Goal: Task Accomplishment & Management: Manage account settings

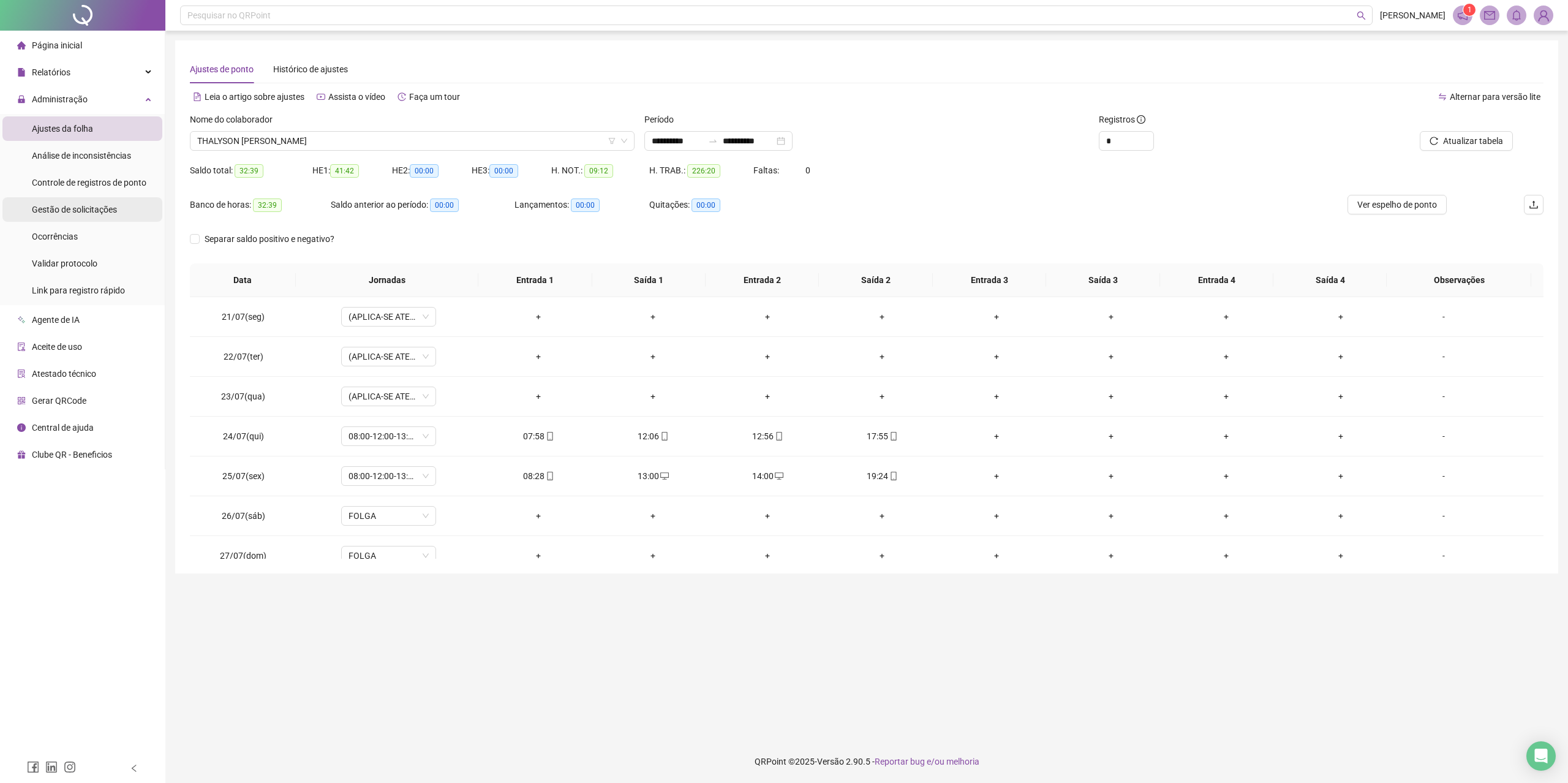
click at [84, 211] on span "Gestão de solicitações" at bounding box center [75, 209] width 85 height 10
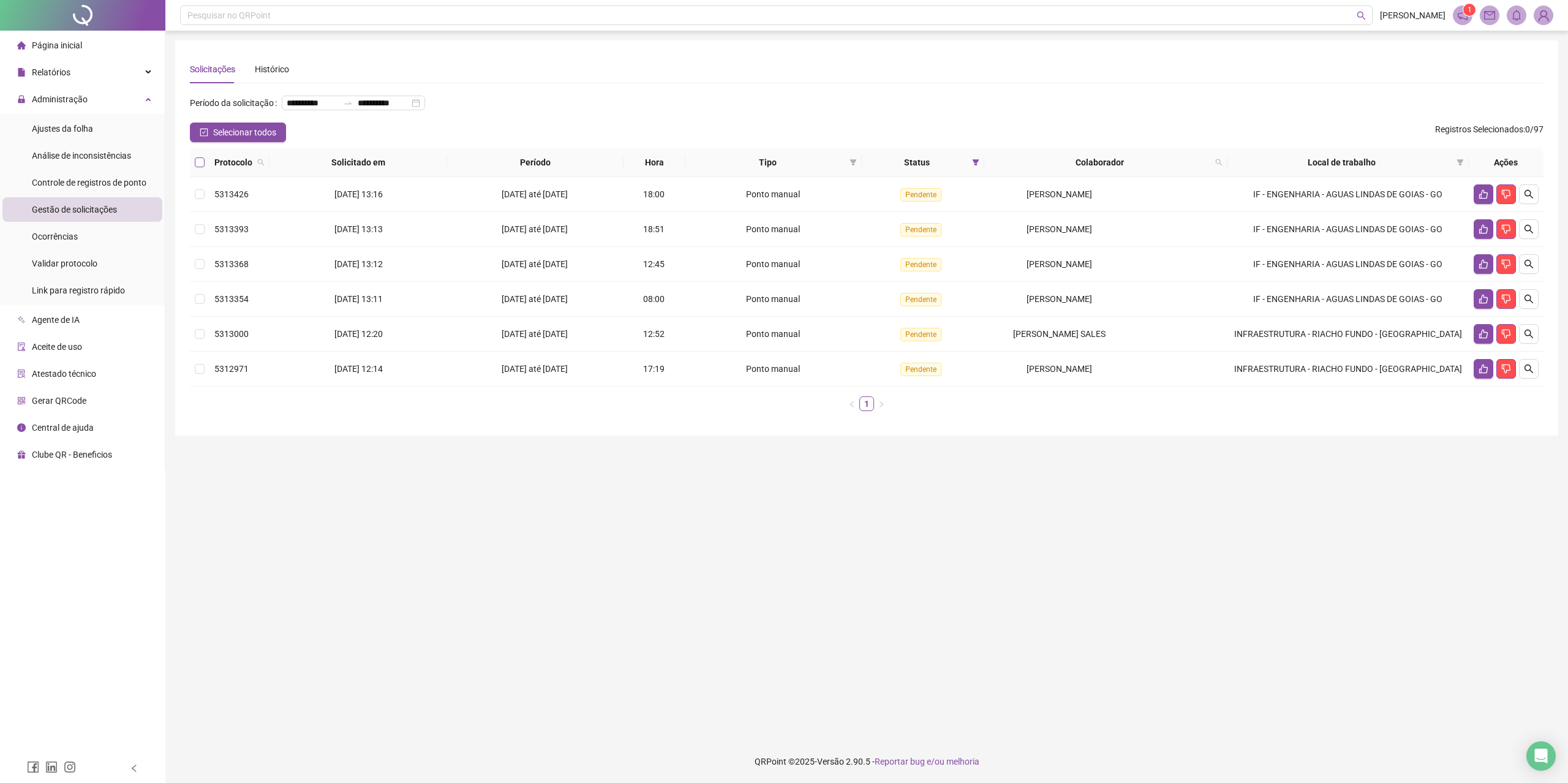
click at [201, 167] on label at bounding box center [199, 162] width 10 height 13
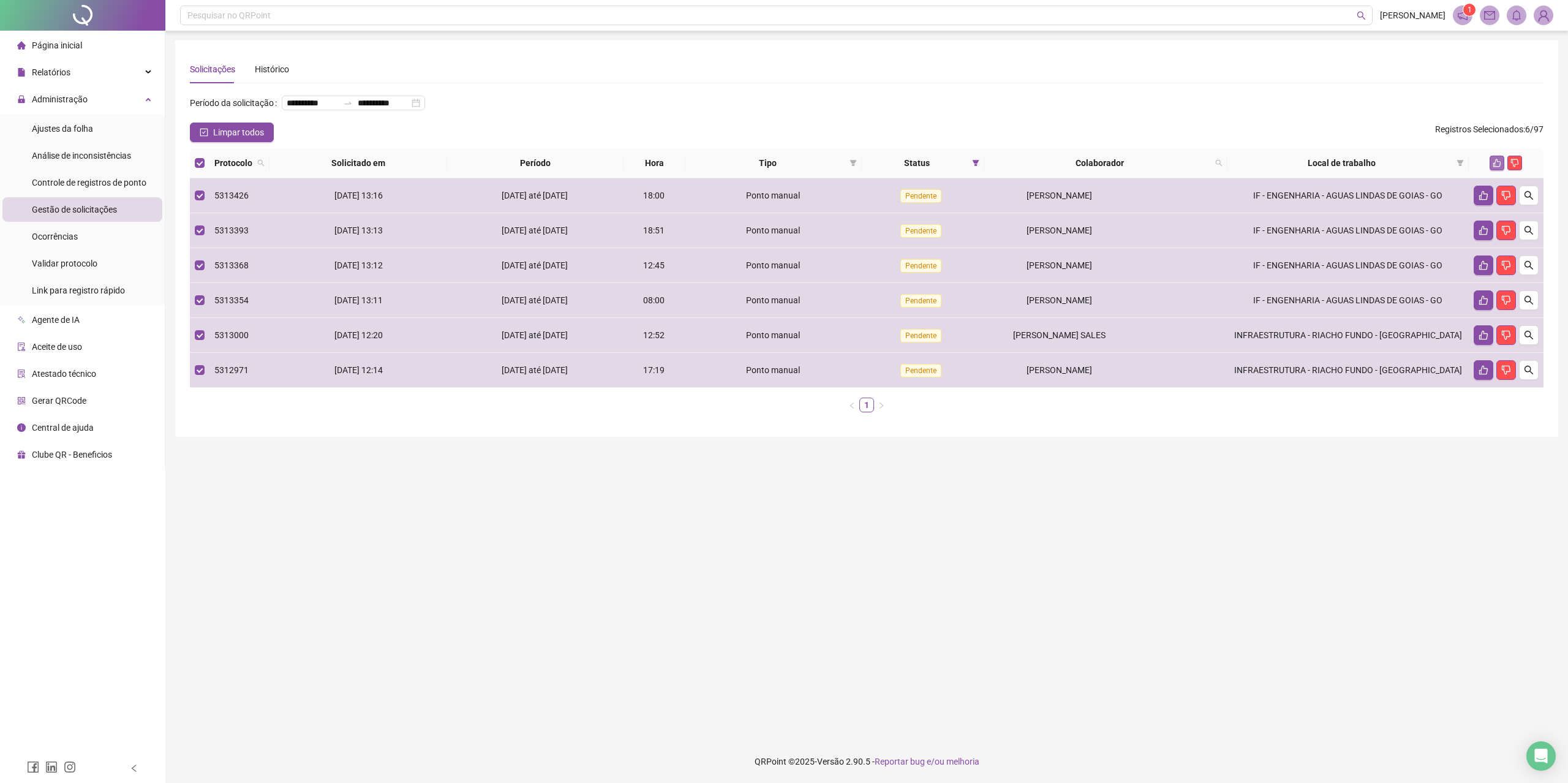
click at [1489, 155] on button "button" at bounding box center [1497, 163] width 15 height 15
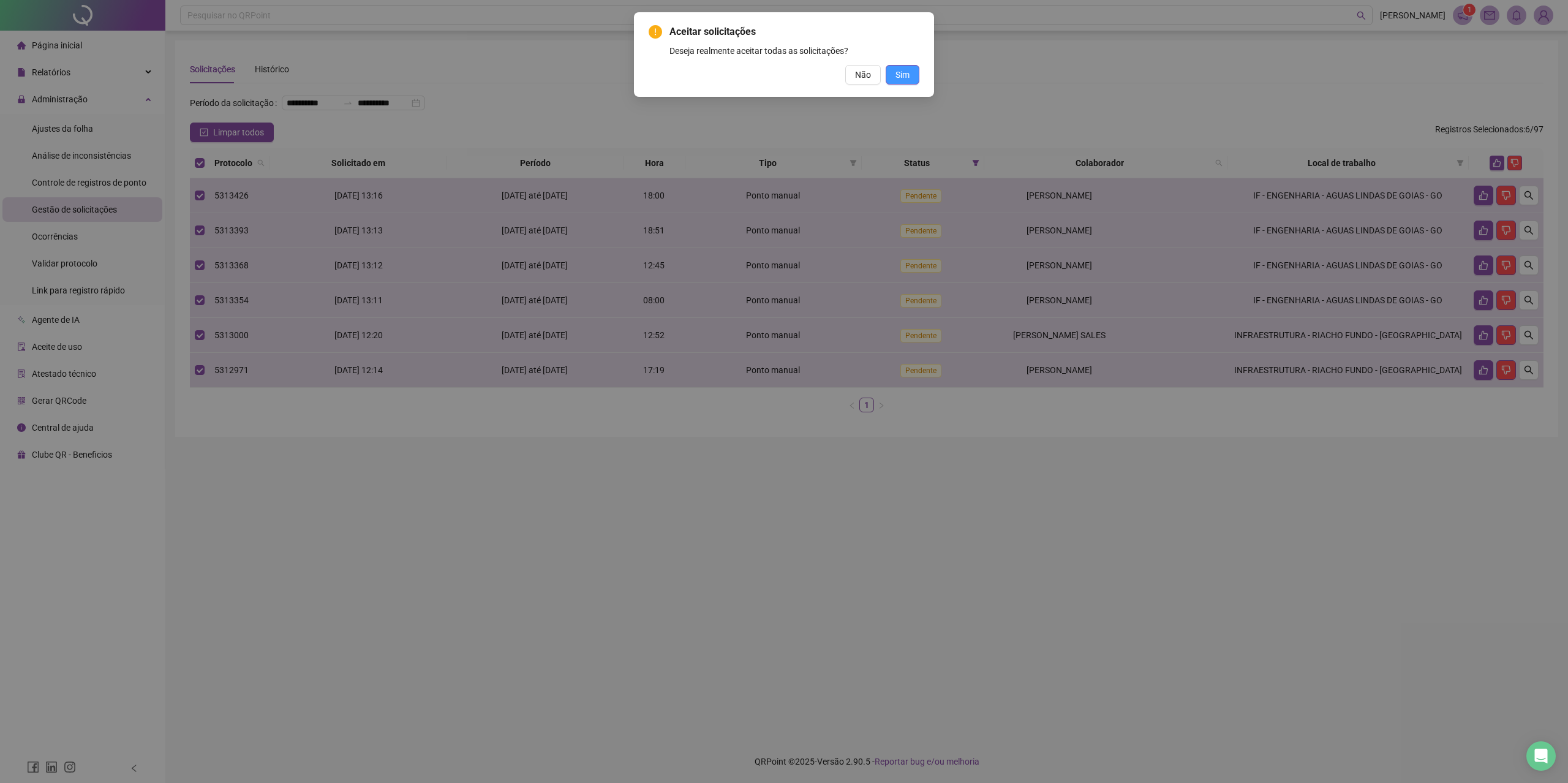
click at [907, 81] on span "Sim" at bounding box center [902, 75] width 14 height 13
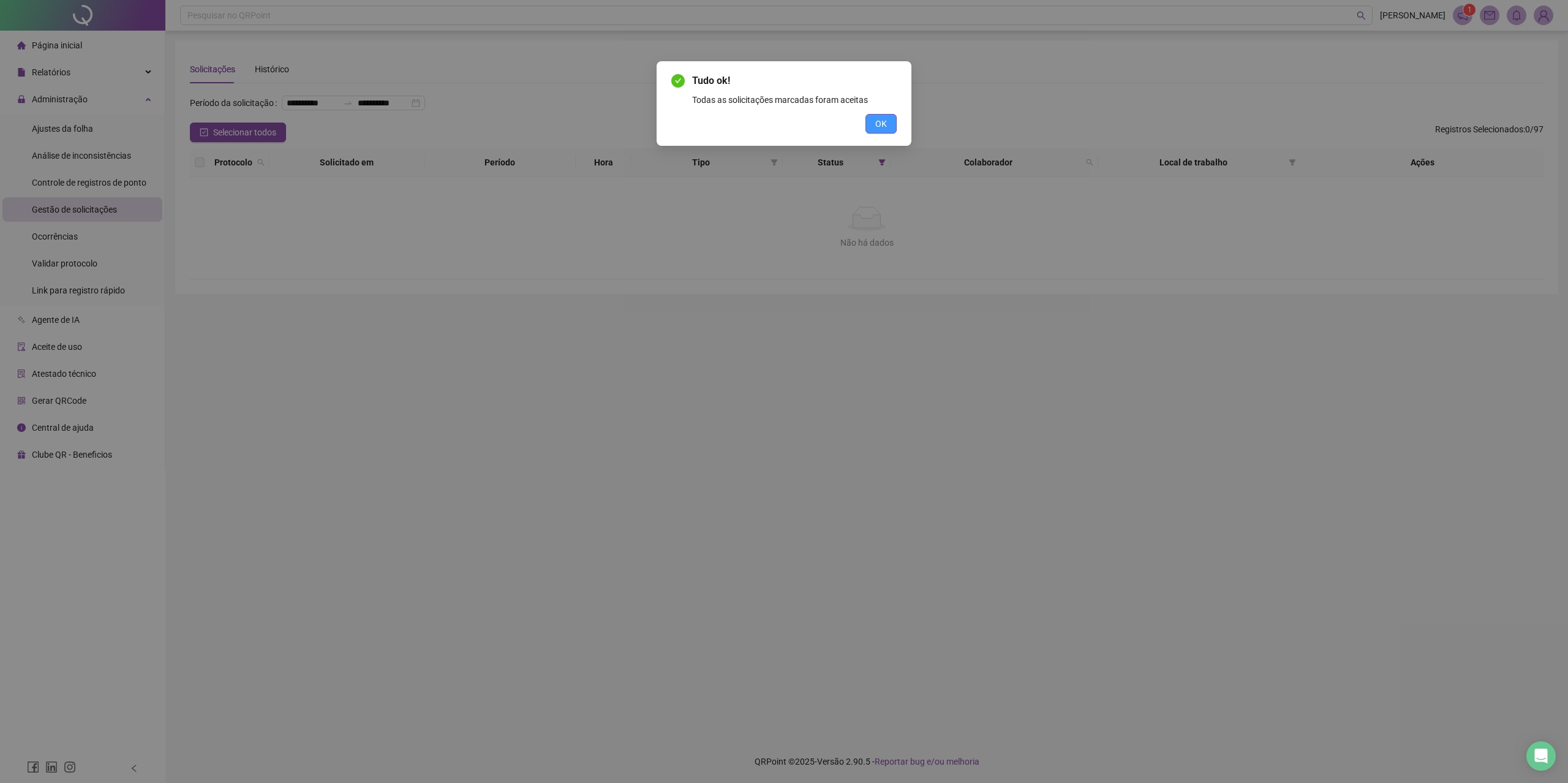
click at [878, 133] on button "OK" at bounding box center [881, 123] width 31 height 19
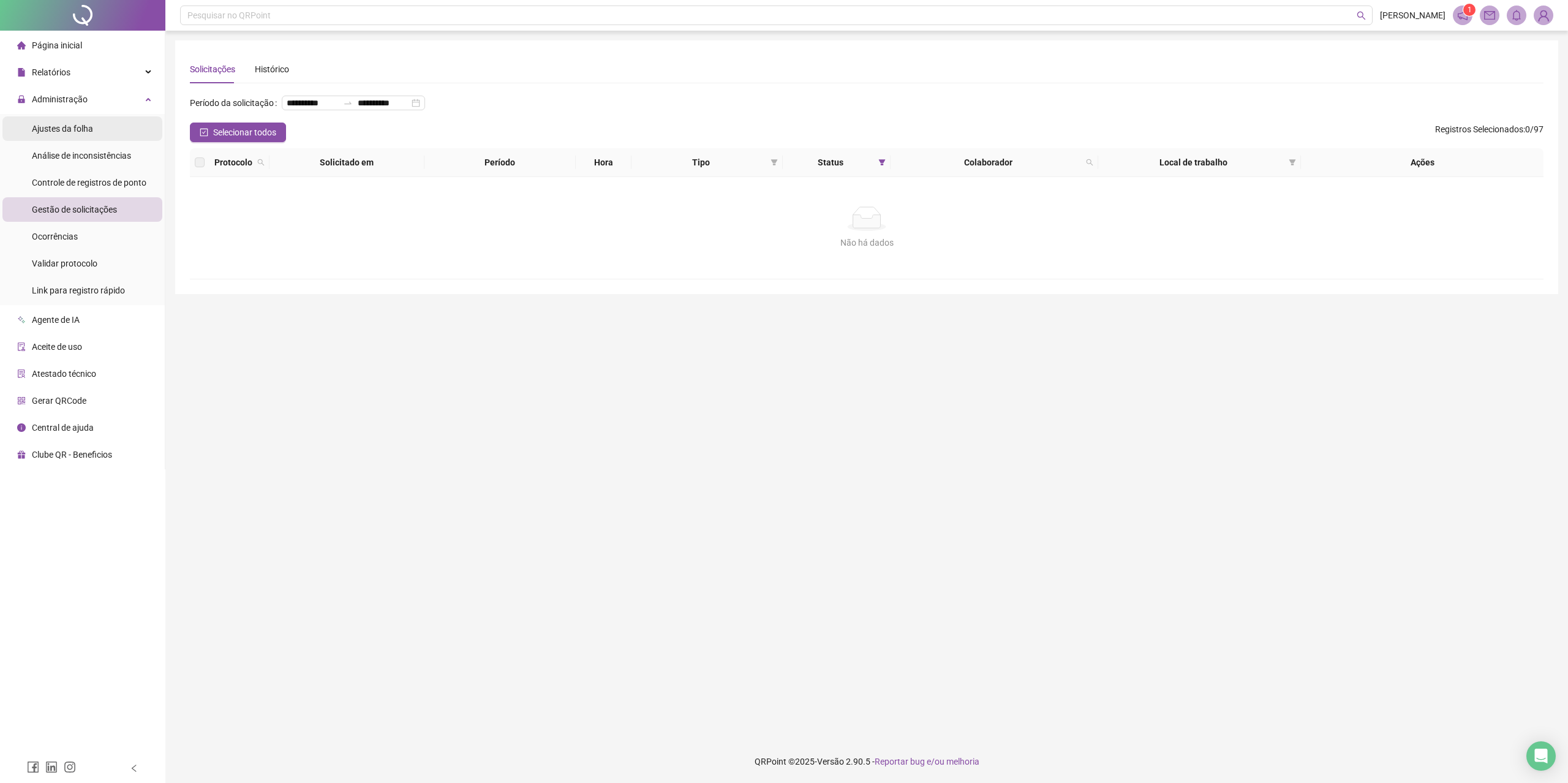
click at [86, 132] on span "Ajustes da folha" at bounding box center [63, 129] width 61 height 10
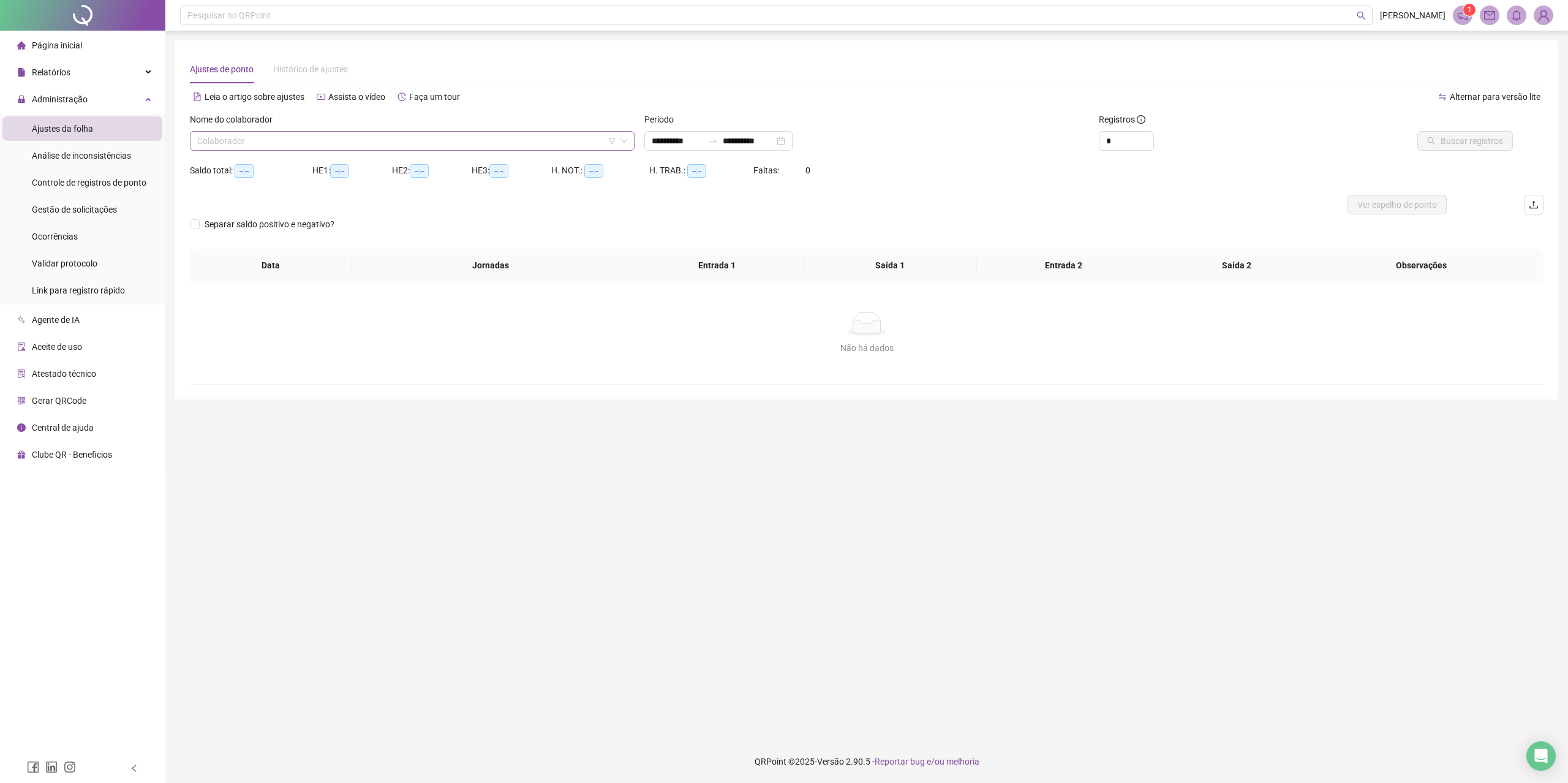
click at [307, 147] on input "search" at bounding box center [407, 141] width 419 height 19
click at [326, 137] on input "search" at bounding box center [407, 141] width 419 height 19
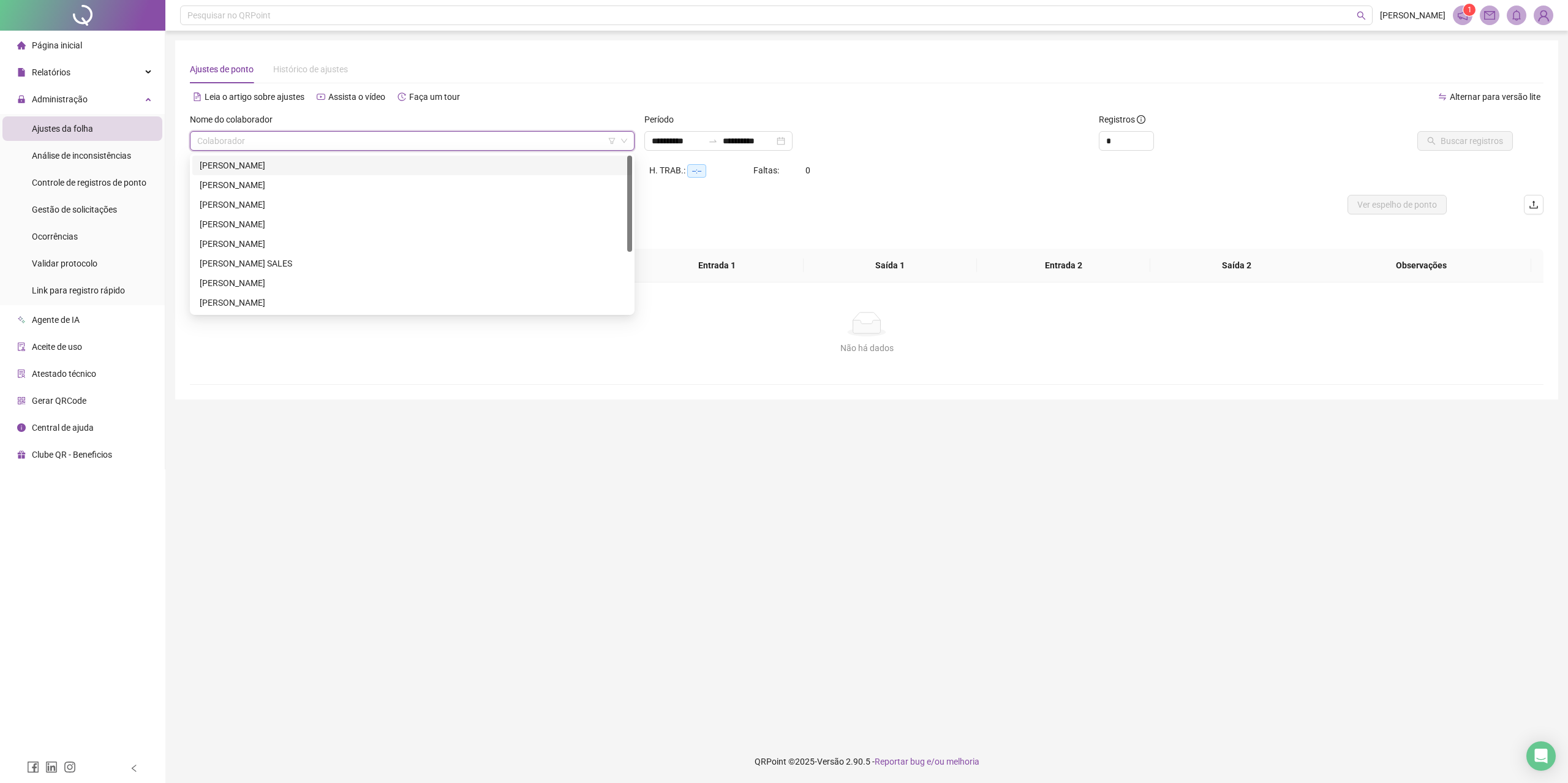
click at [277, 170] on div "[PERSON_NAME]" at bounding box center [412, 165] width 425 height 13
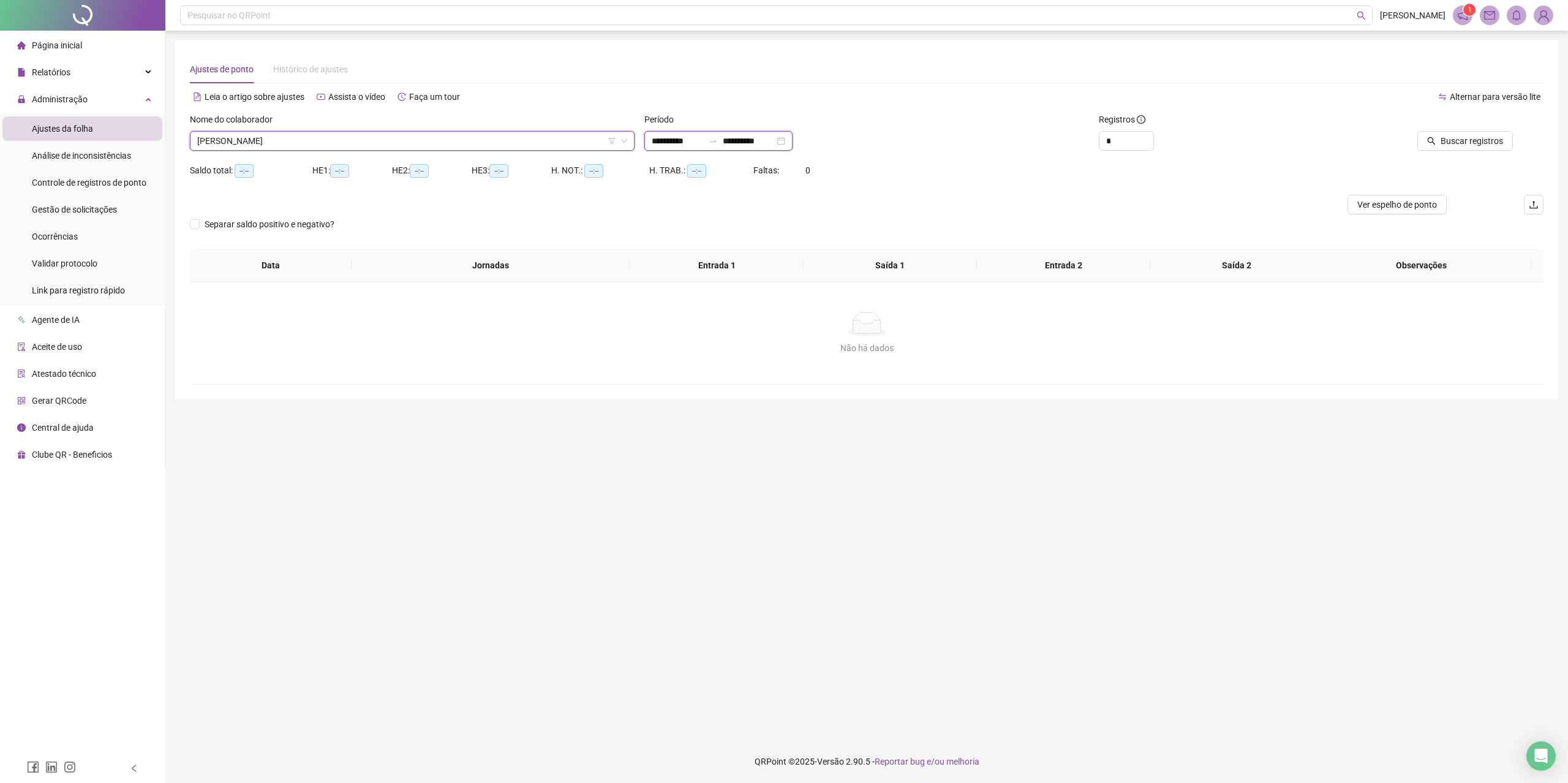
click at [670, 145] on input "**********" at bounding box center [677, 141] width 51 height 13
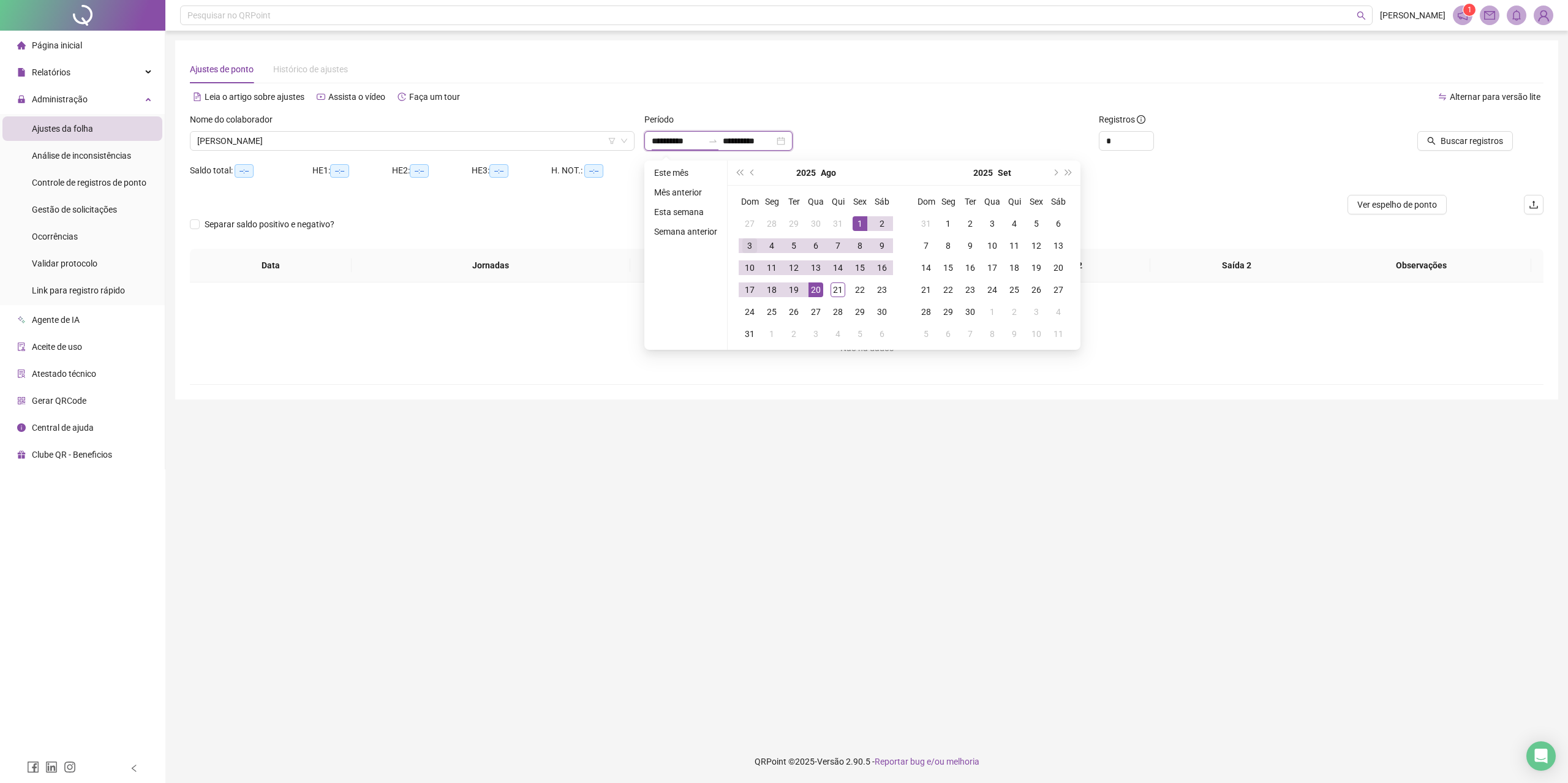
type input "**********"
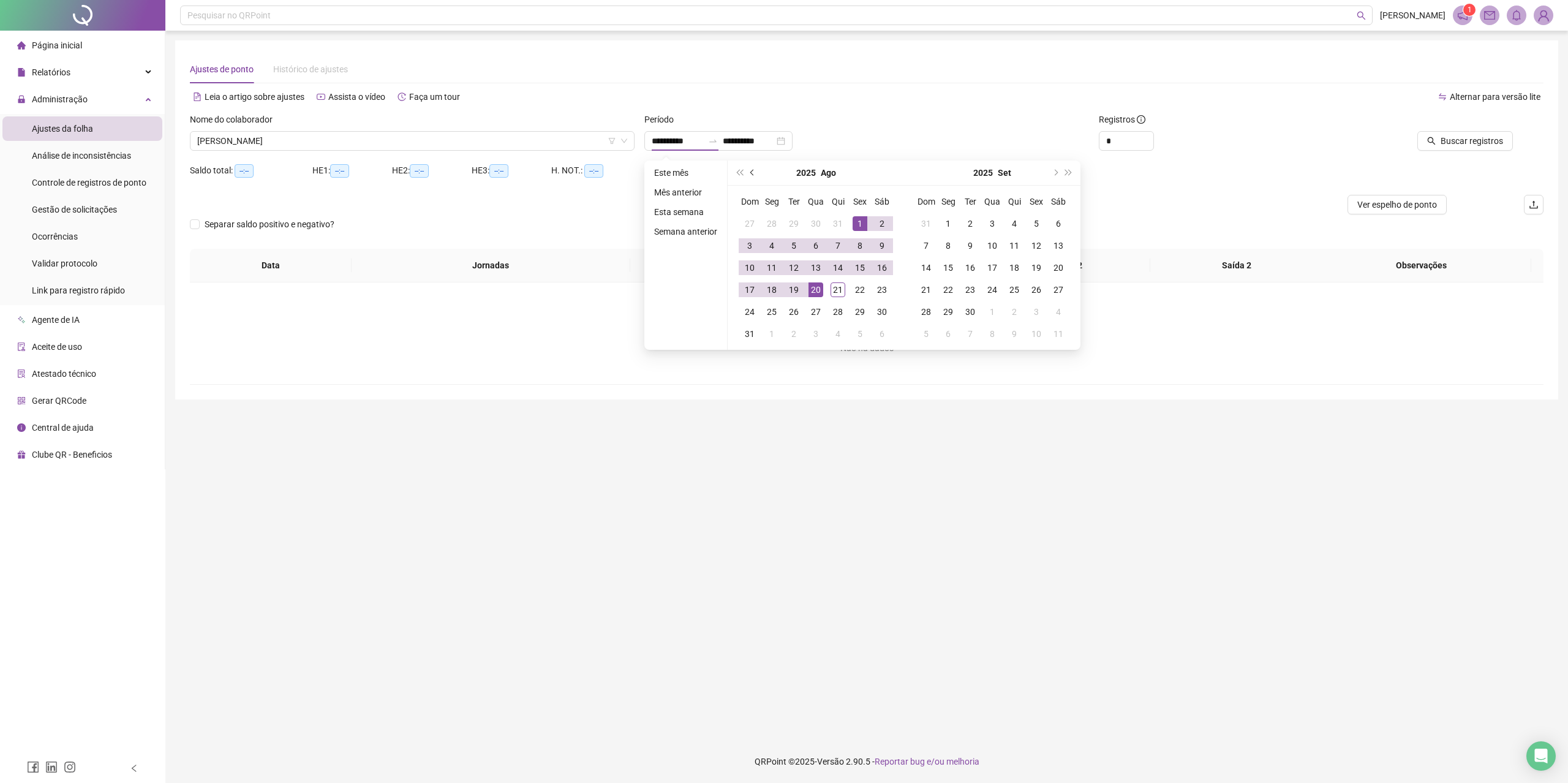
click at [753, 183] on button "prev-year" at bounding box center [753, 173] width 13 height 25
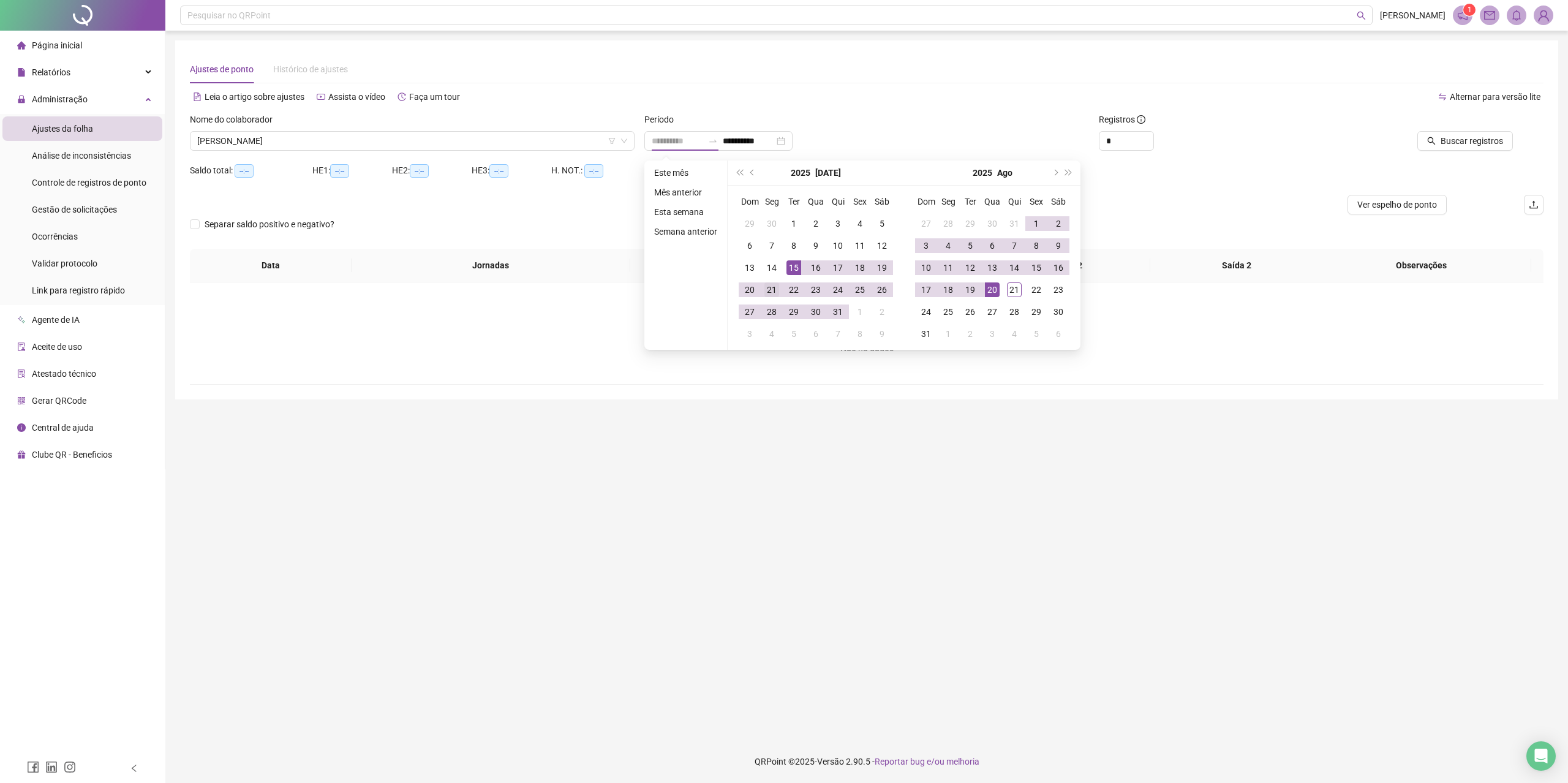
type input "**********"
click at [767, 295] on div "21" at bounding box center [772, 289] width 15 height 15
type input "**********"
click at [996, 296] on div "20" at bounding box center [992, 289] width 15 height 15
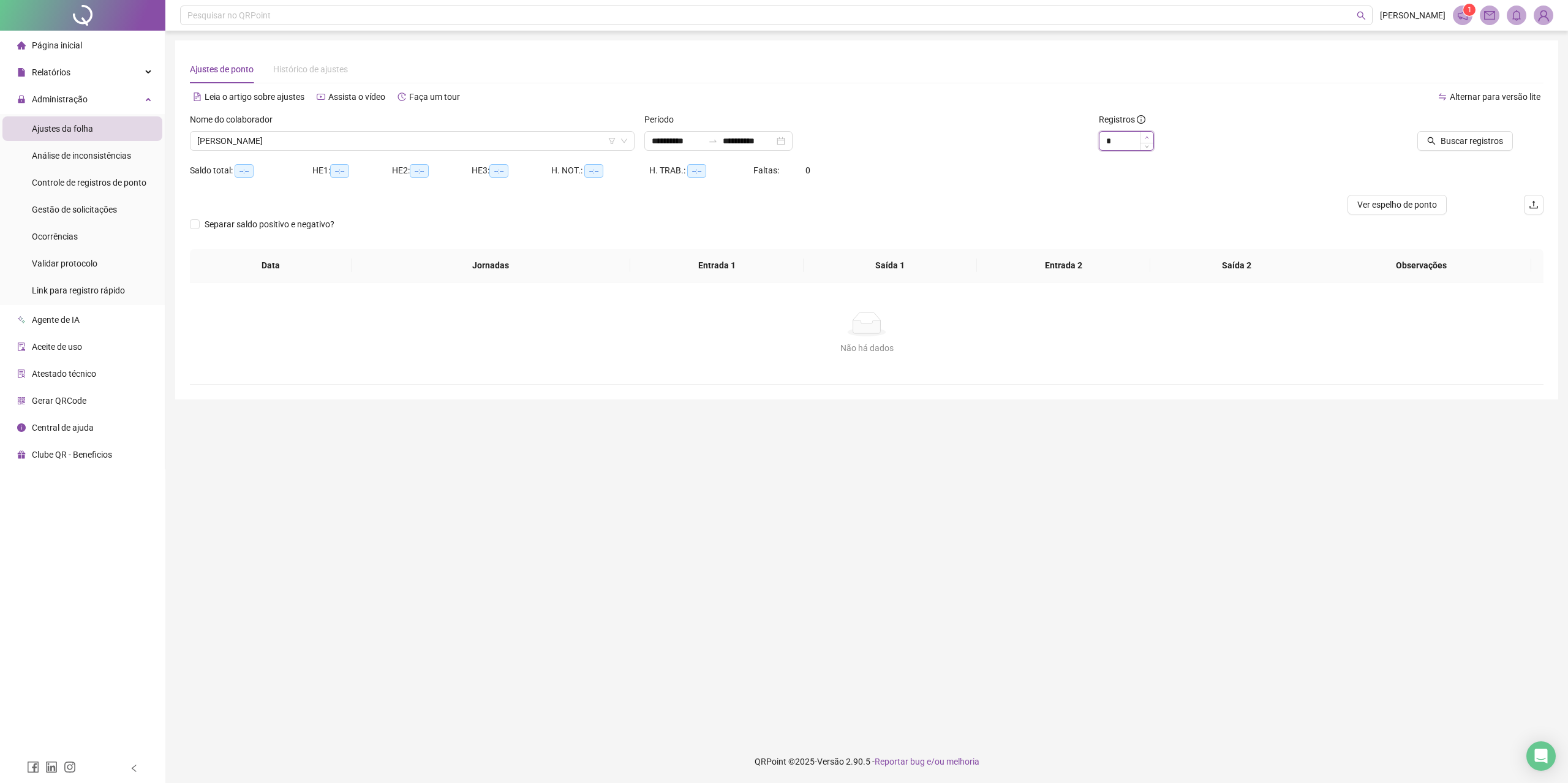
click at [1149, 136] on span "Increase Value" at bounding box center [1146, 137] width 13 height 11
type input "*"
click at [1149, 136] on span "Increase Value" at bounding box center [1146, 137] width 13 height 11
click at [1495, 140] on span "Buscar registros" at bounding box center [1472, 141] width 63 height 13
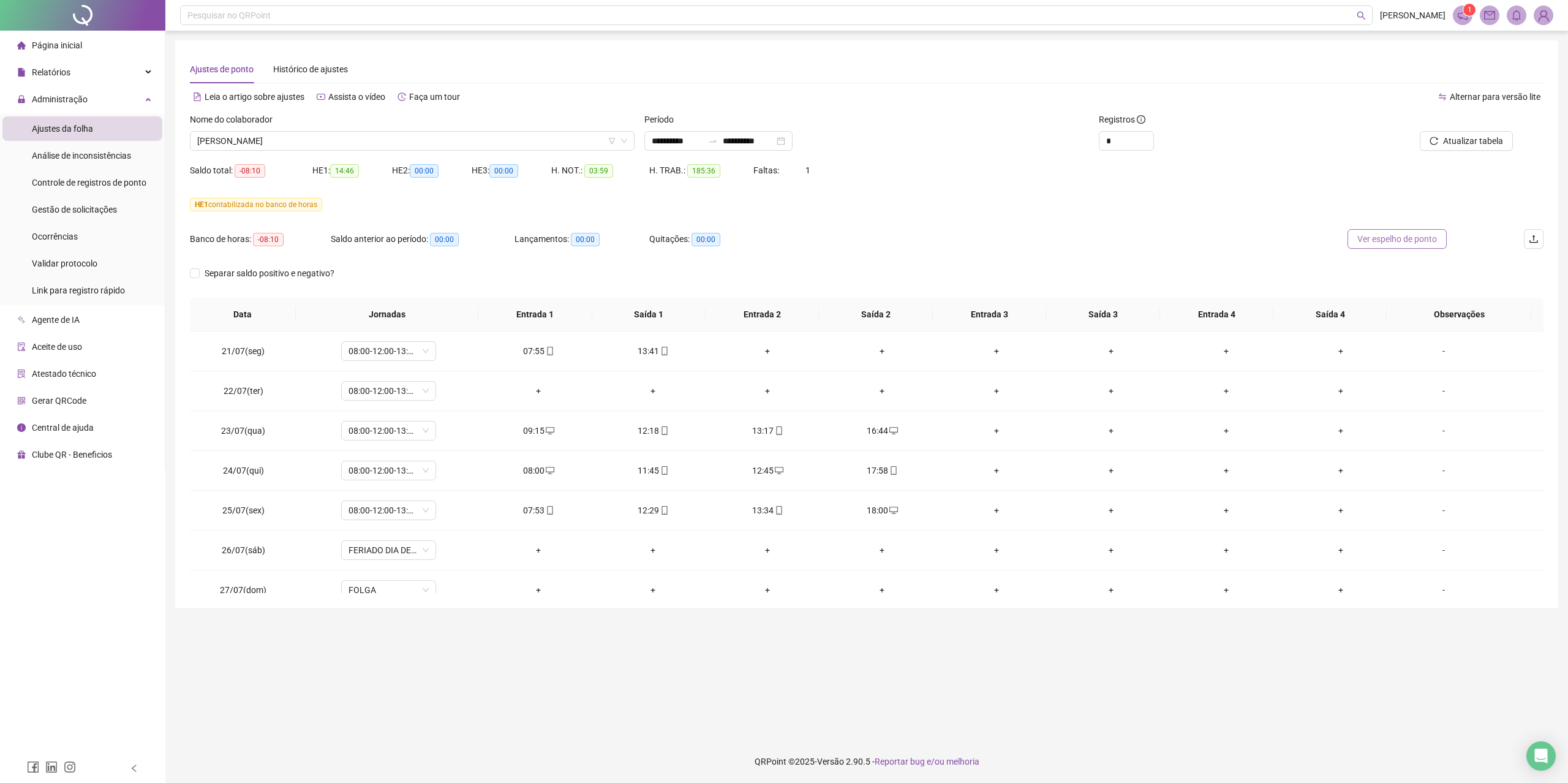
click at [1390, 233] on span "Ver espelho de ponto" at bounding box center [1397, 239] width 79 height 13
click at [405, 391] on span "08:00-12:00-13:12-18:00" at bounding box center [389, 391] width 80 height 19
click at [407, 518] on div "Folga compensatória" at bounding box center [408, 513] width 103 height 13
click at [442, 360] on span "Sim" at bounding box center [445, 359] width 14 height 13
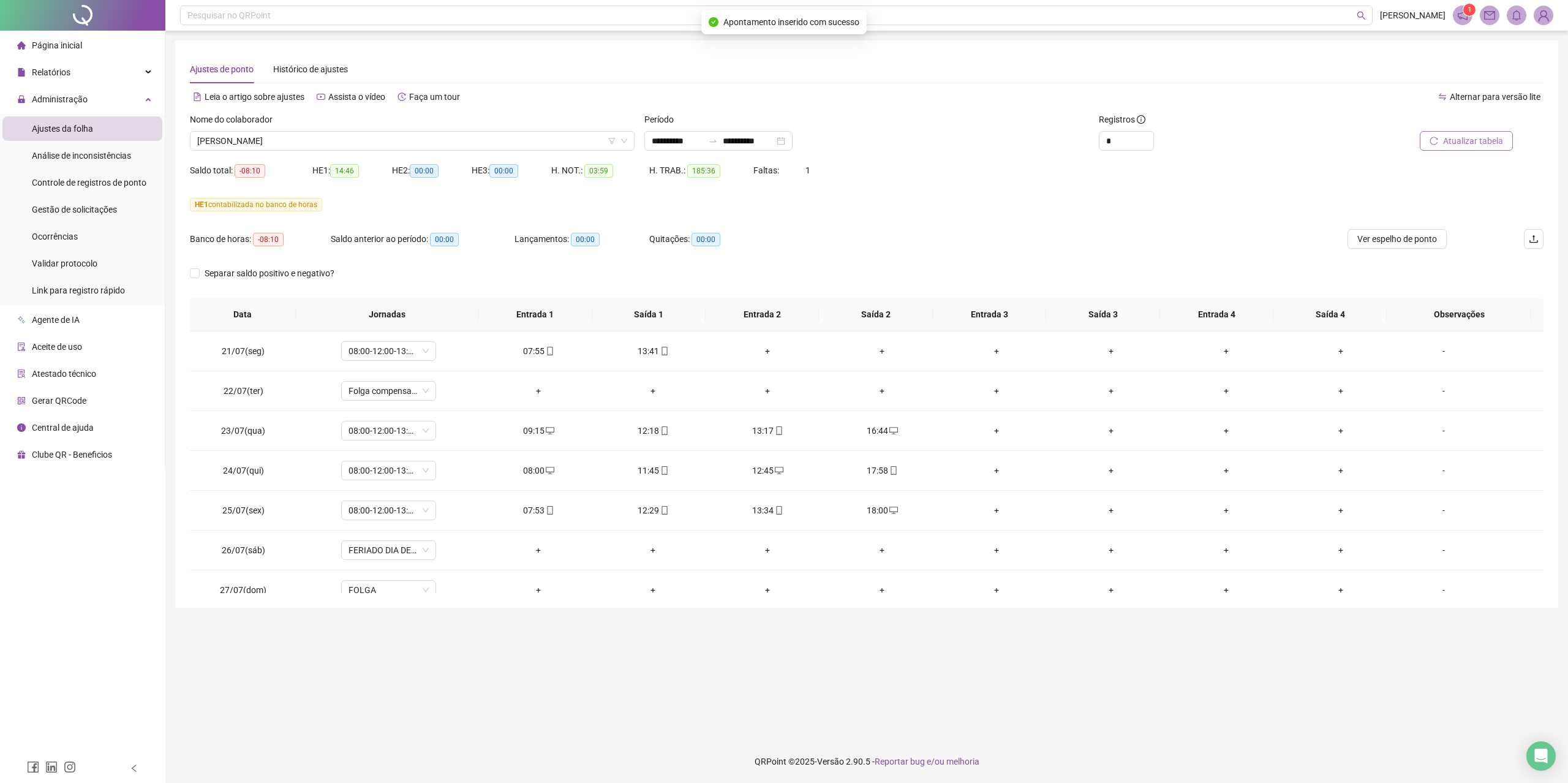
click at [1491, 136] on span "Atualizar tabela" at bounding box center [1473, 141] width 60 height 13
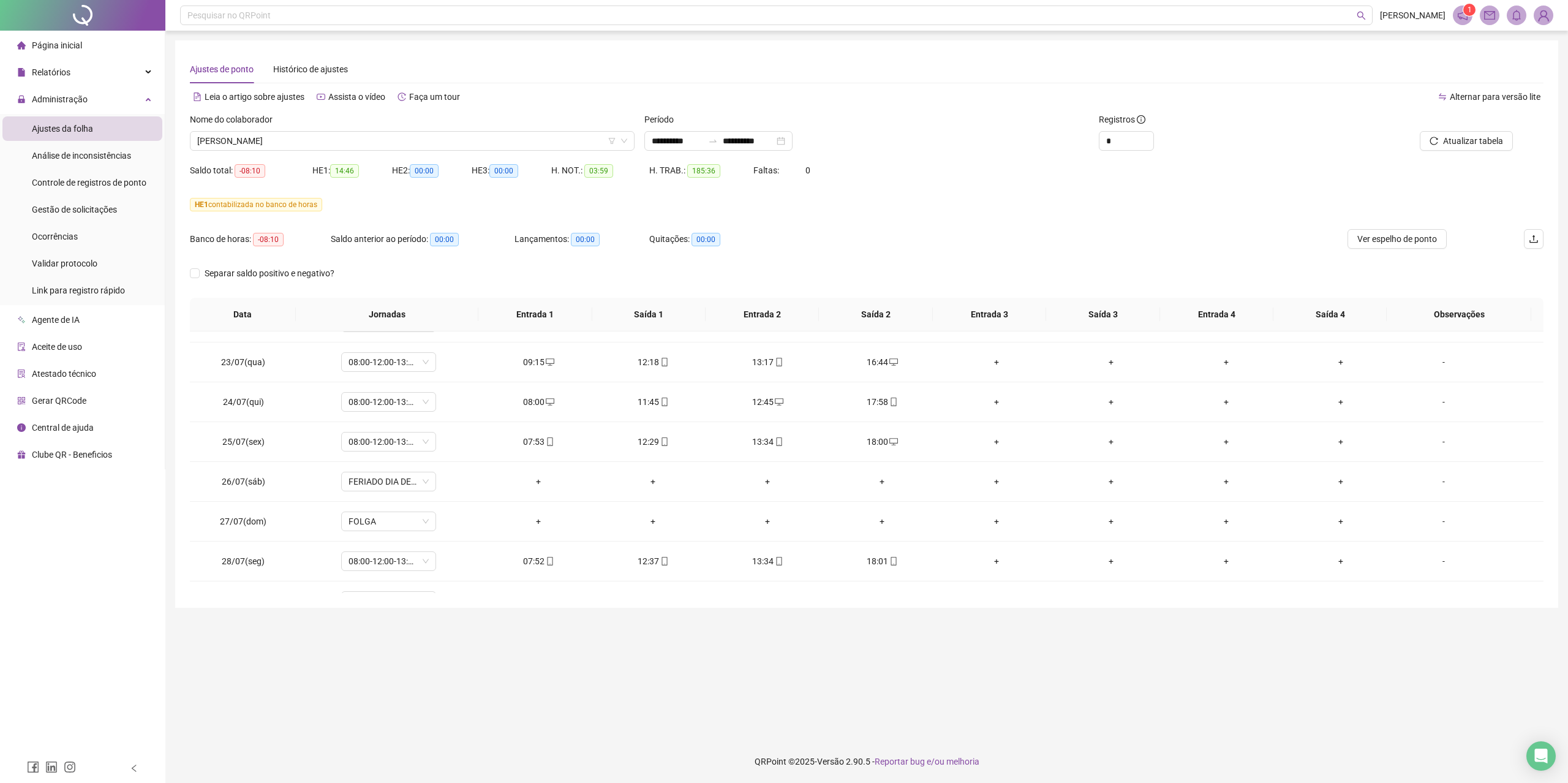
scroll to position [0, 0]
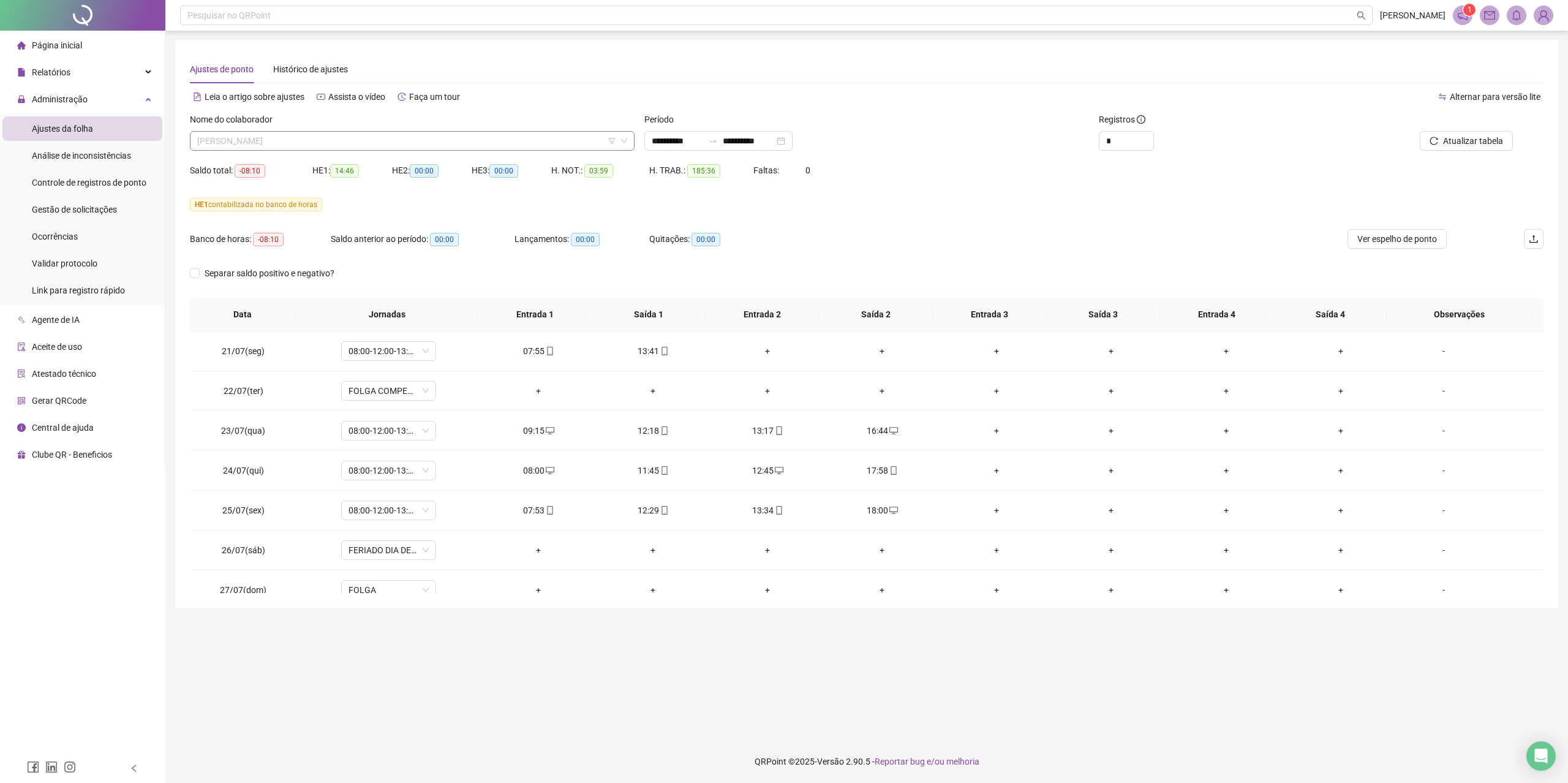
click at [419, 139] on span "[PERSON_NAME]" at bounding box center [412, 141] width 430 height 19
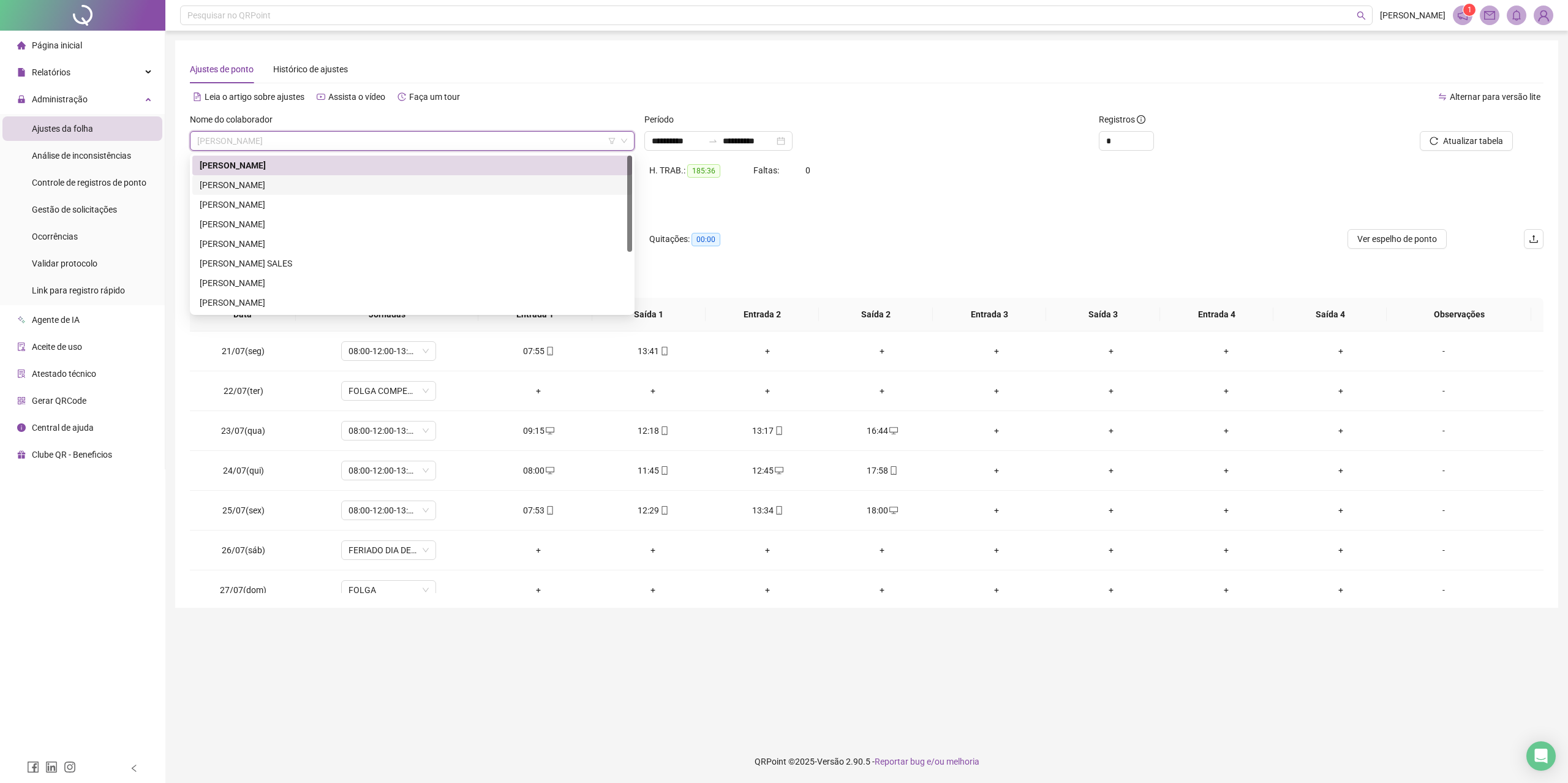
click at [288, 189] on div "[PERSON_NAME]" at bounding box center [412, 185] width 425 height 13
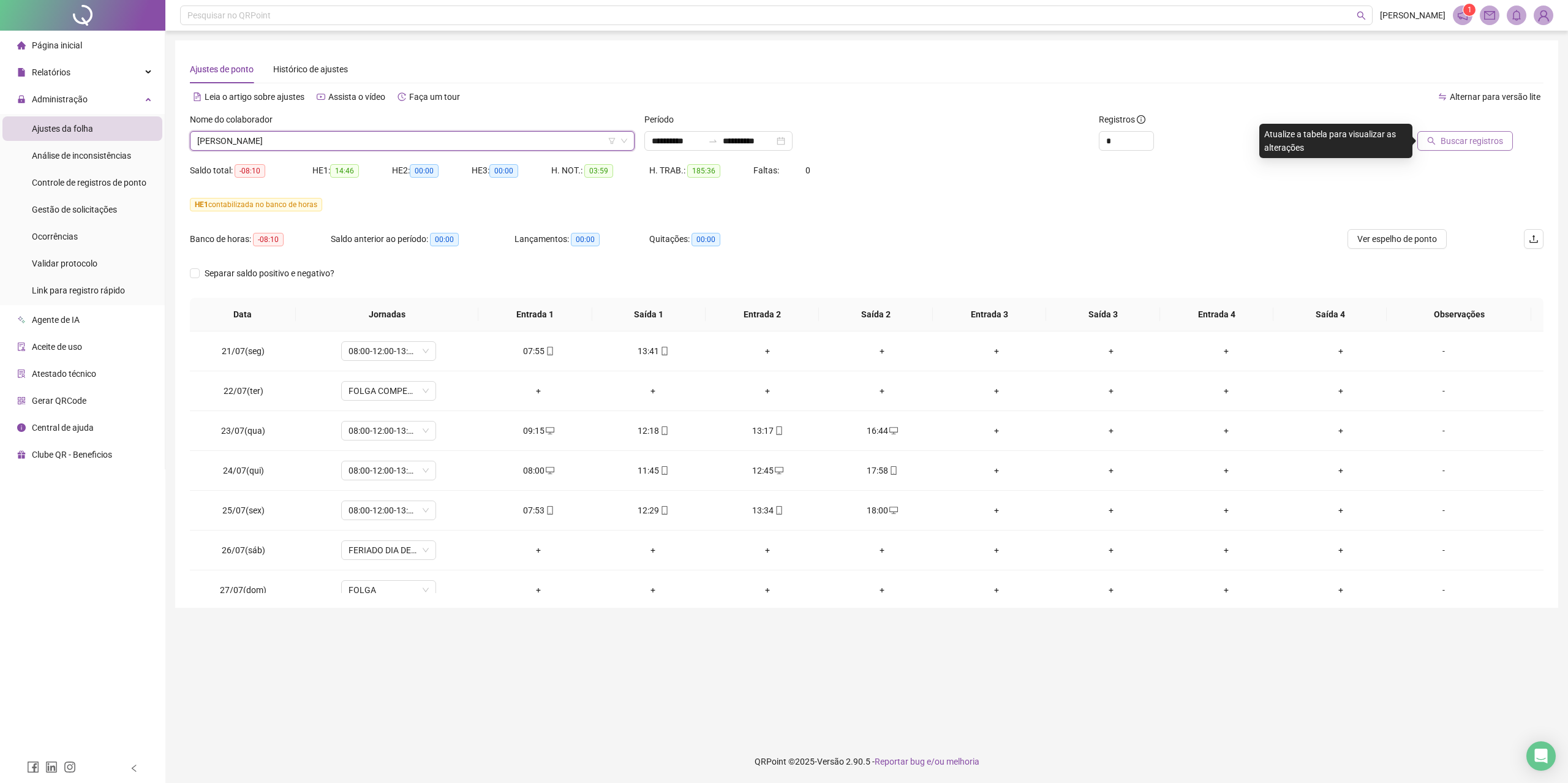
click at [1444, 147] on button "Buscar registros" at bounding box center [1465, 141] width 95 height 19
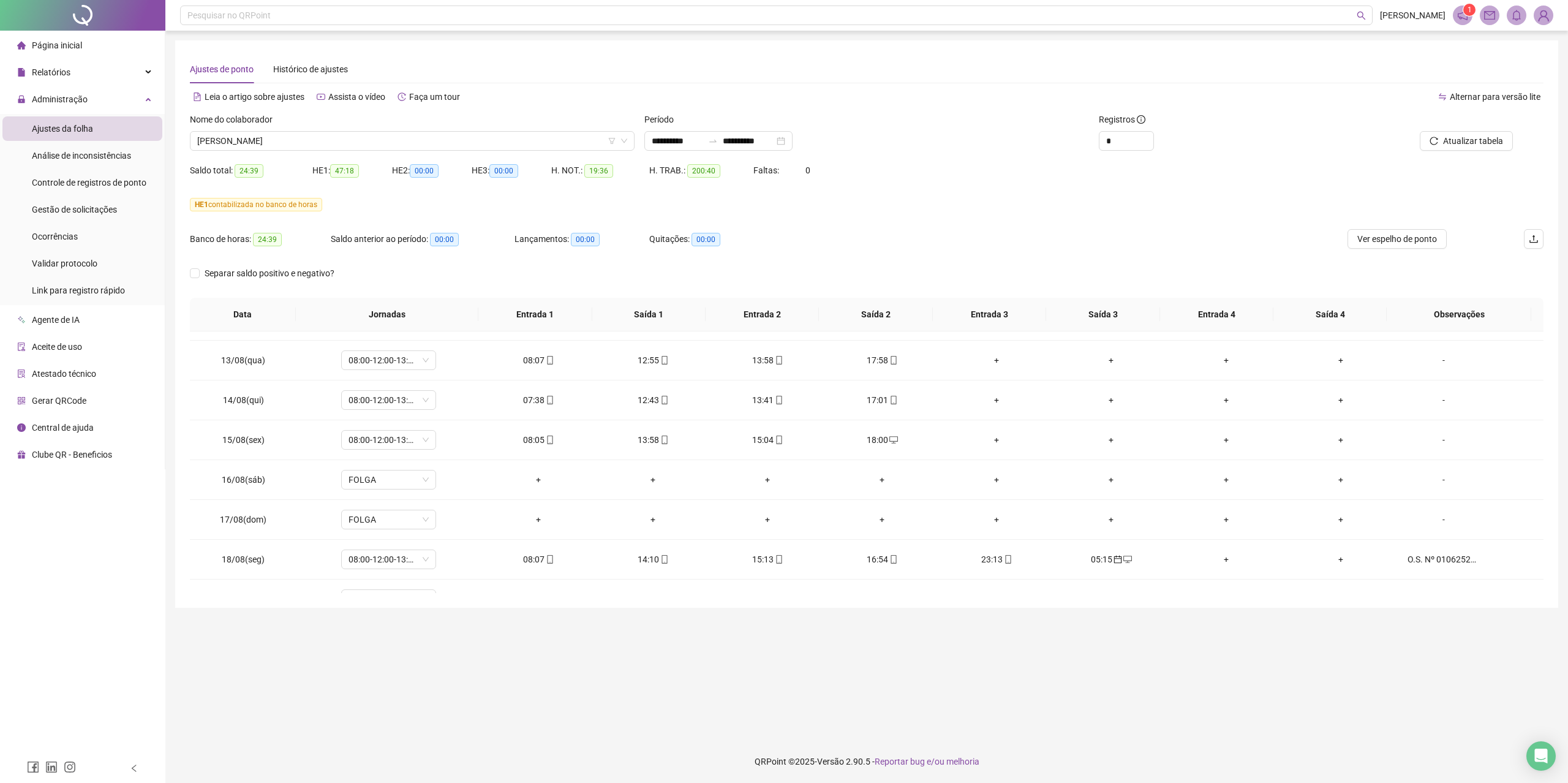
scroll to position [979, 0]
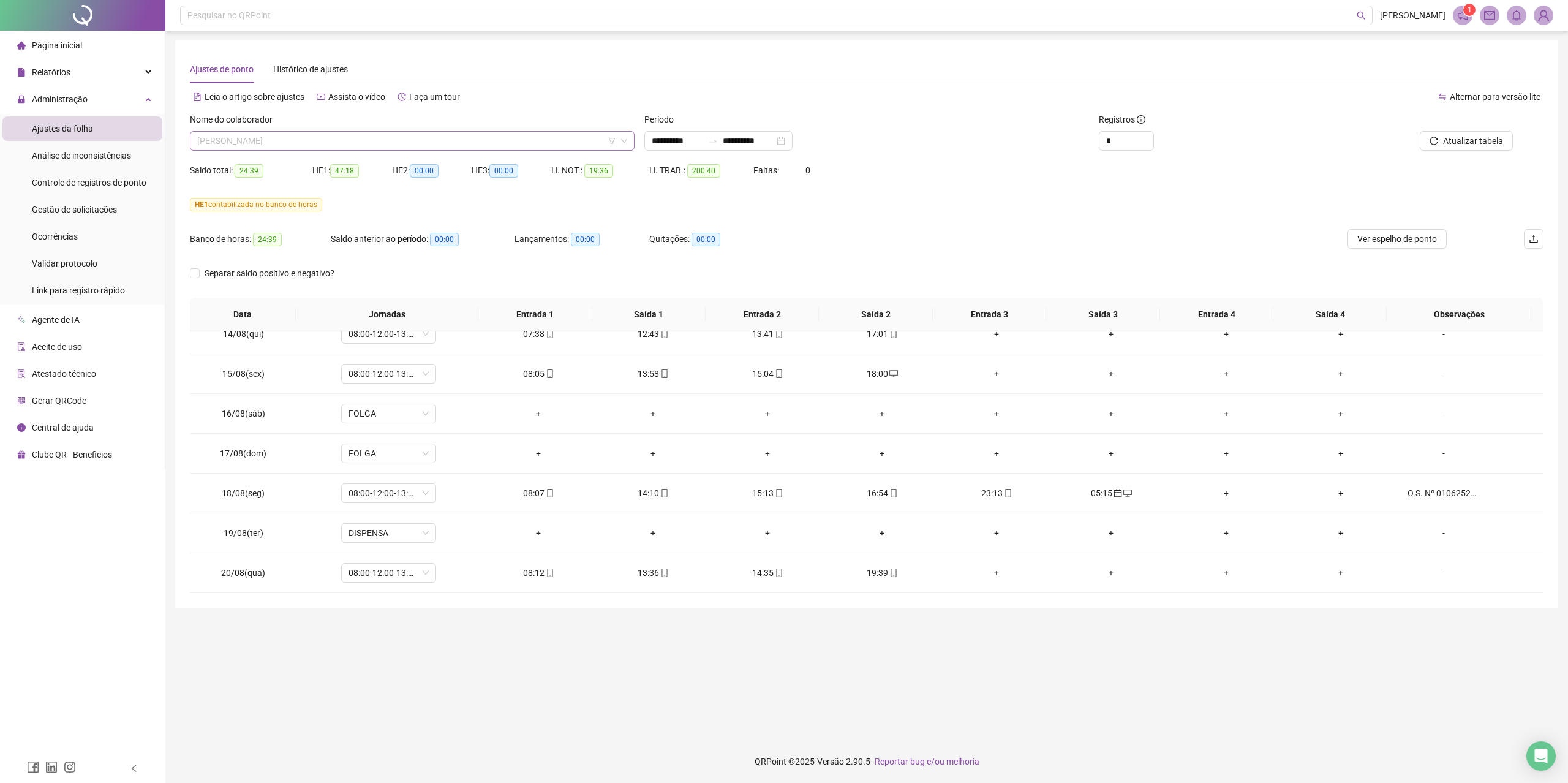
click at [456, 142] on span "[PERSON_NAME]" at bounding box center [412, 141] width 430 height 19
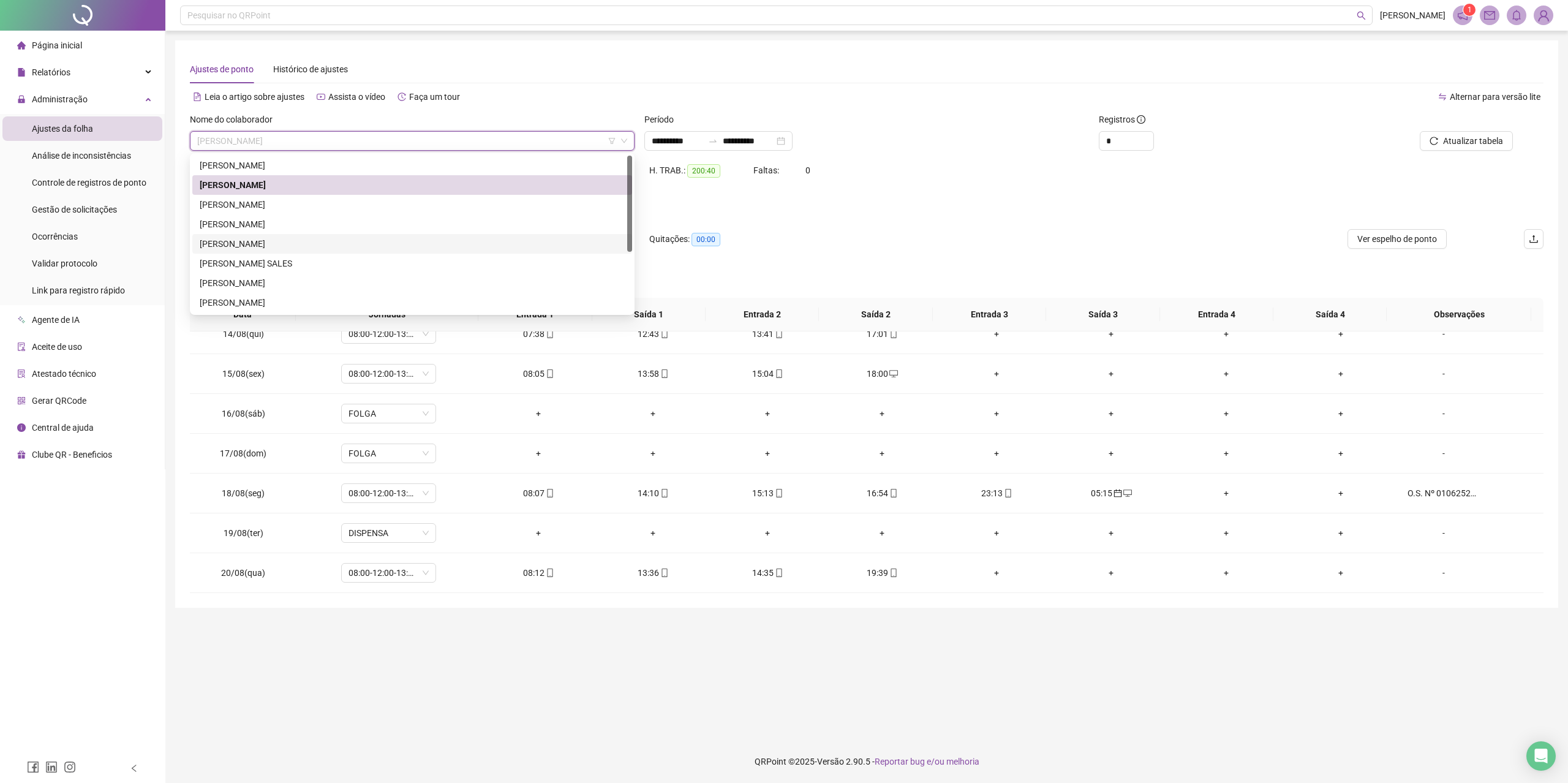
click at [383, 241] on div "[PERSON_NAME]" at bounding box center [412, 243] width 425 height 13
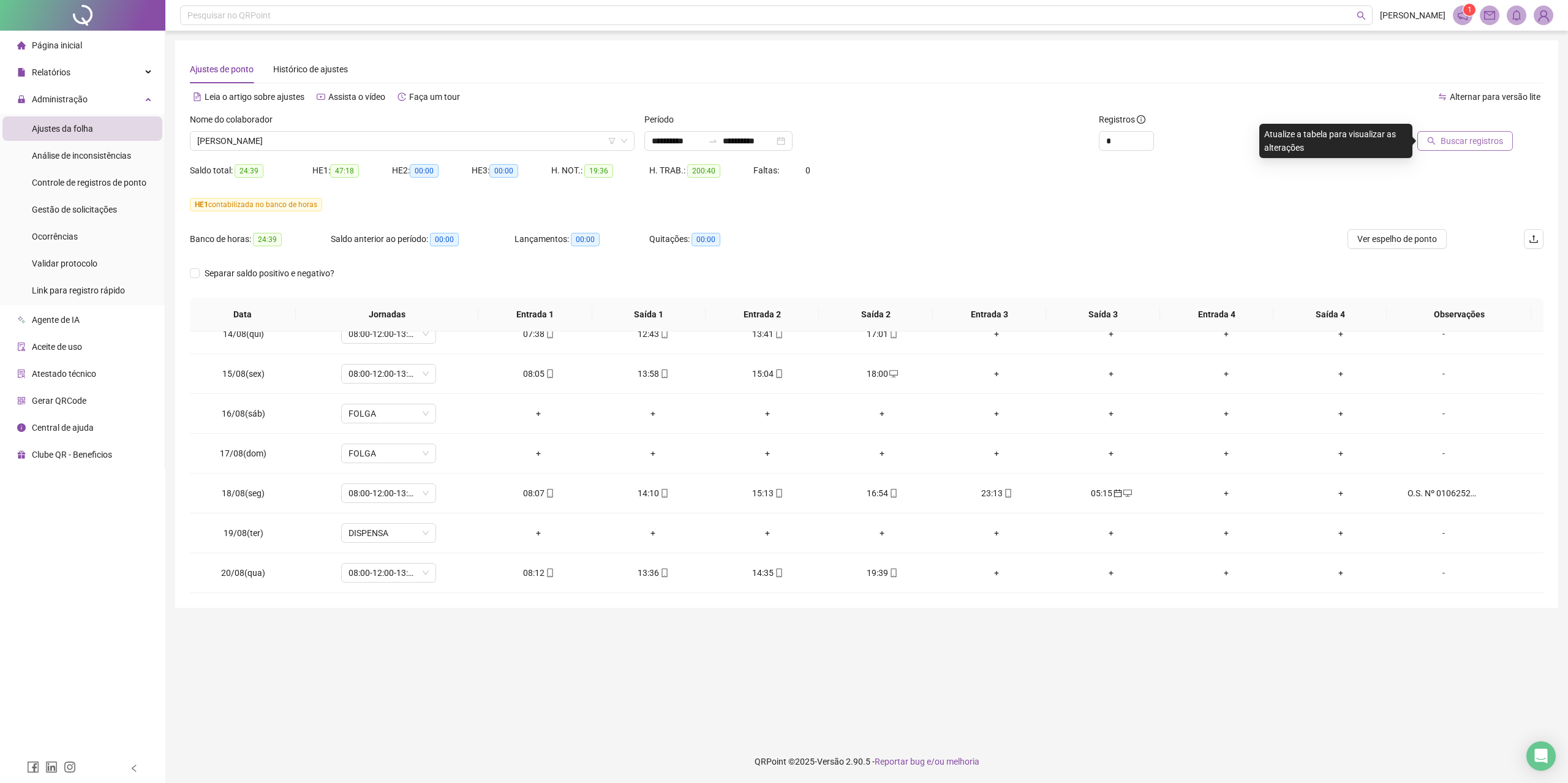
click at [1491, 137] on span "Buscar registros" at bounding box center [1472, 141] width 63 height 13
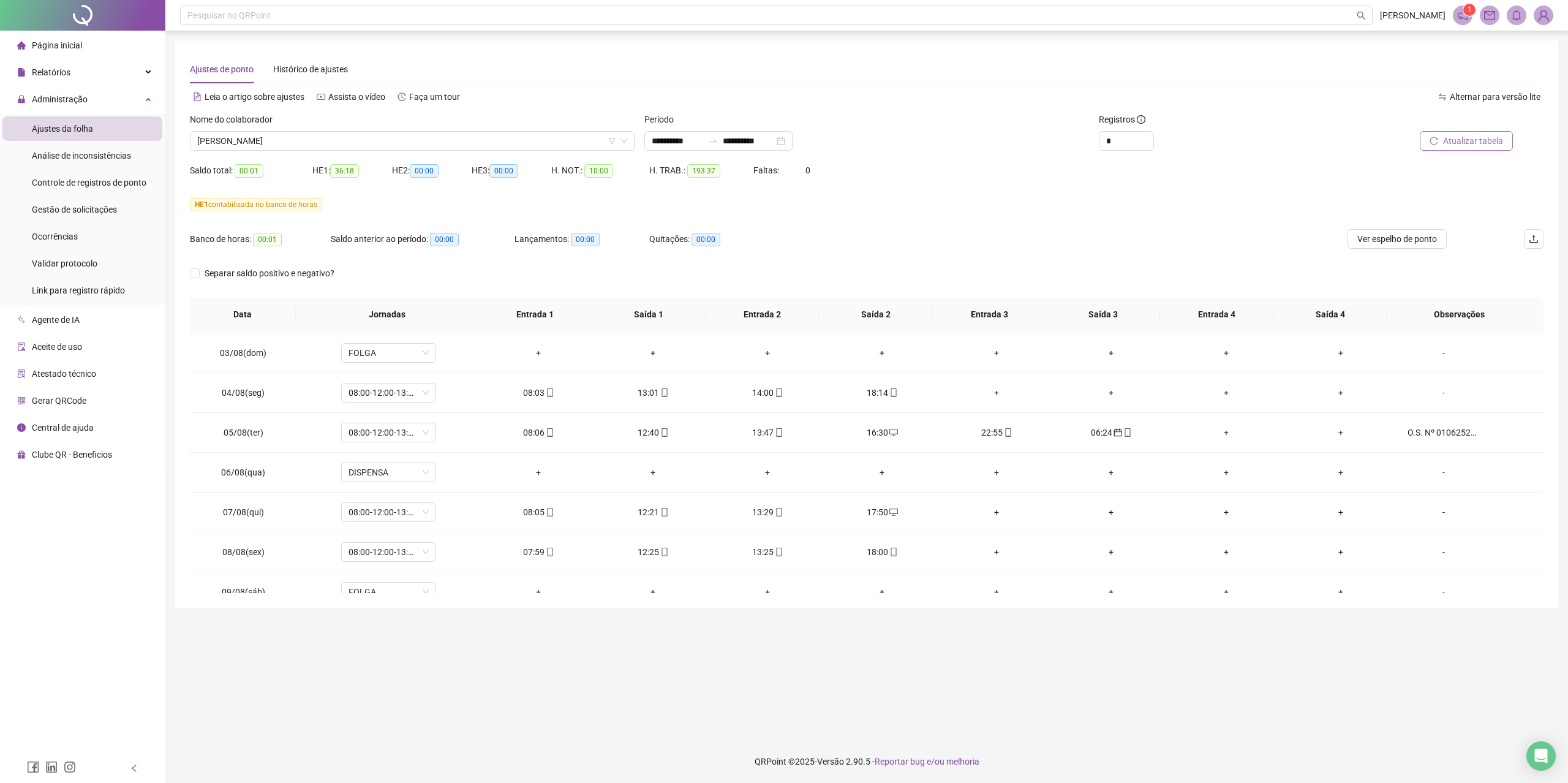
scroll to position [0, 0]
click at [542, 147] on span "[PERSON_NAME]" at bounding box center [412, 141] width 430 height 19
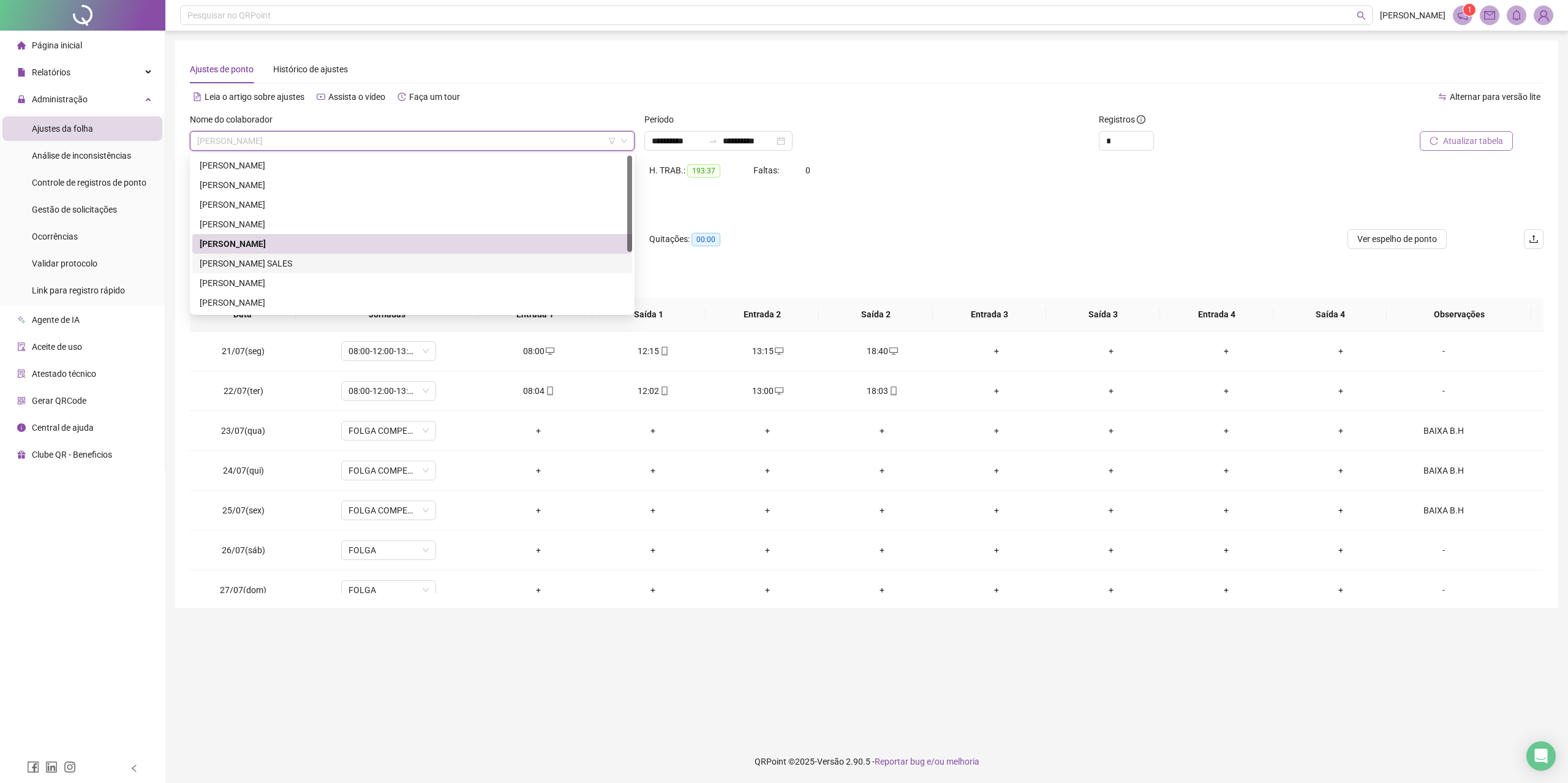
click at [507, 260] on div "[PERSON_NAME] SALES" at bounding box center [412, 263] width 425 height 13
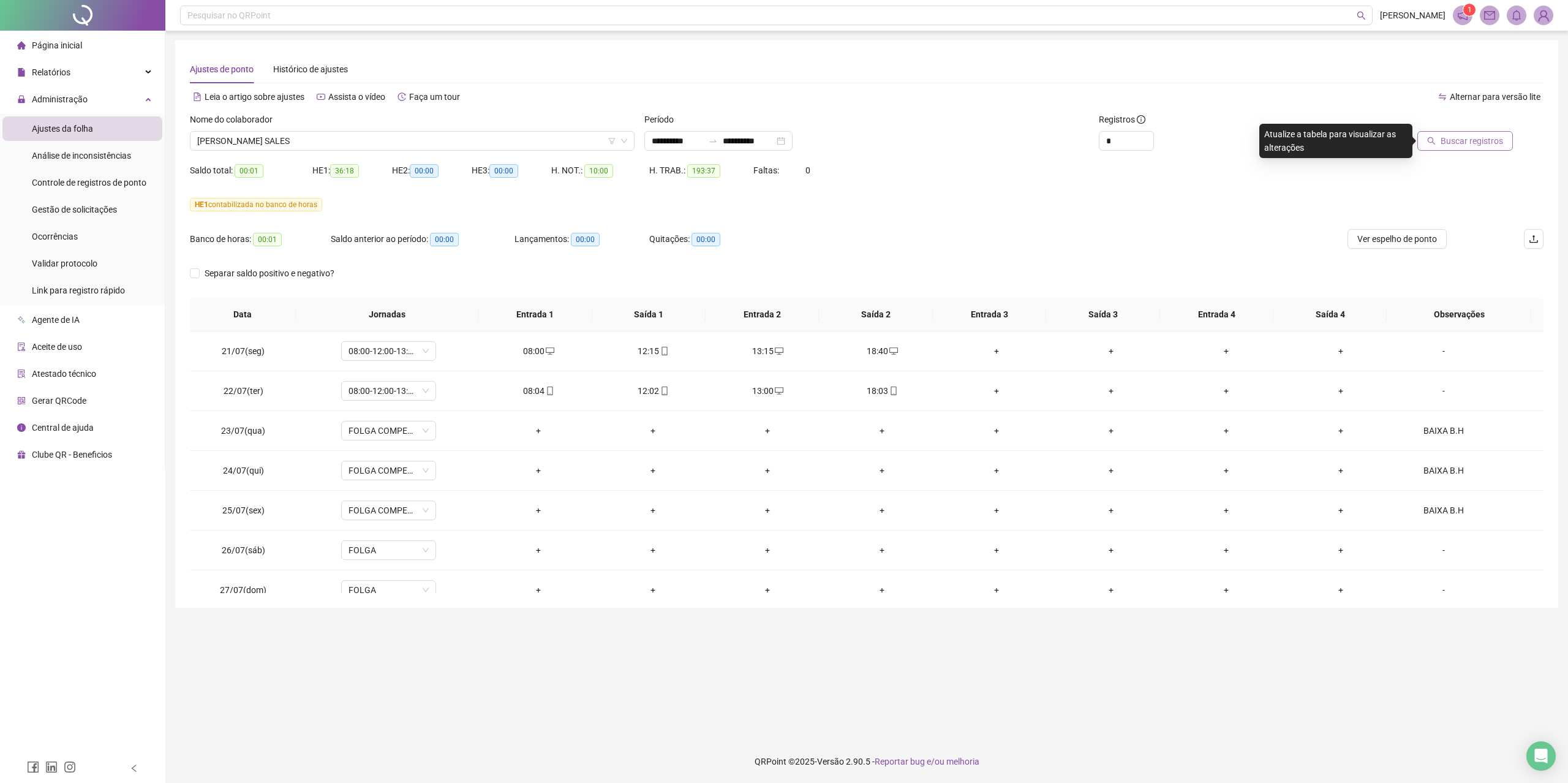
click at [1442, 135] on span "Buscar registros" at bounding box center [1472, 141] width 63 height 13
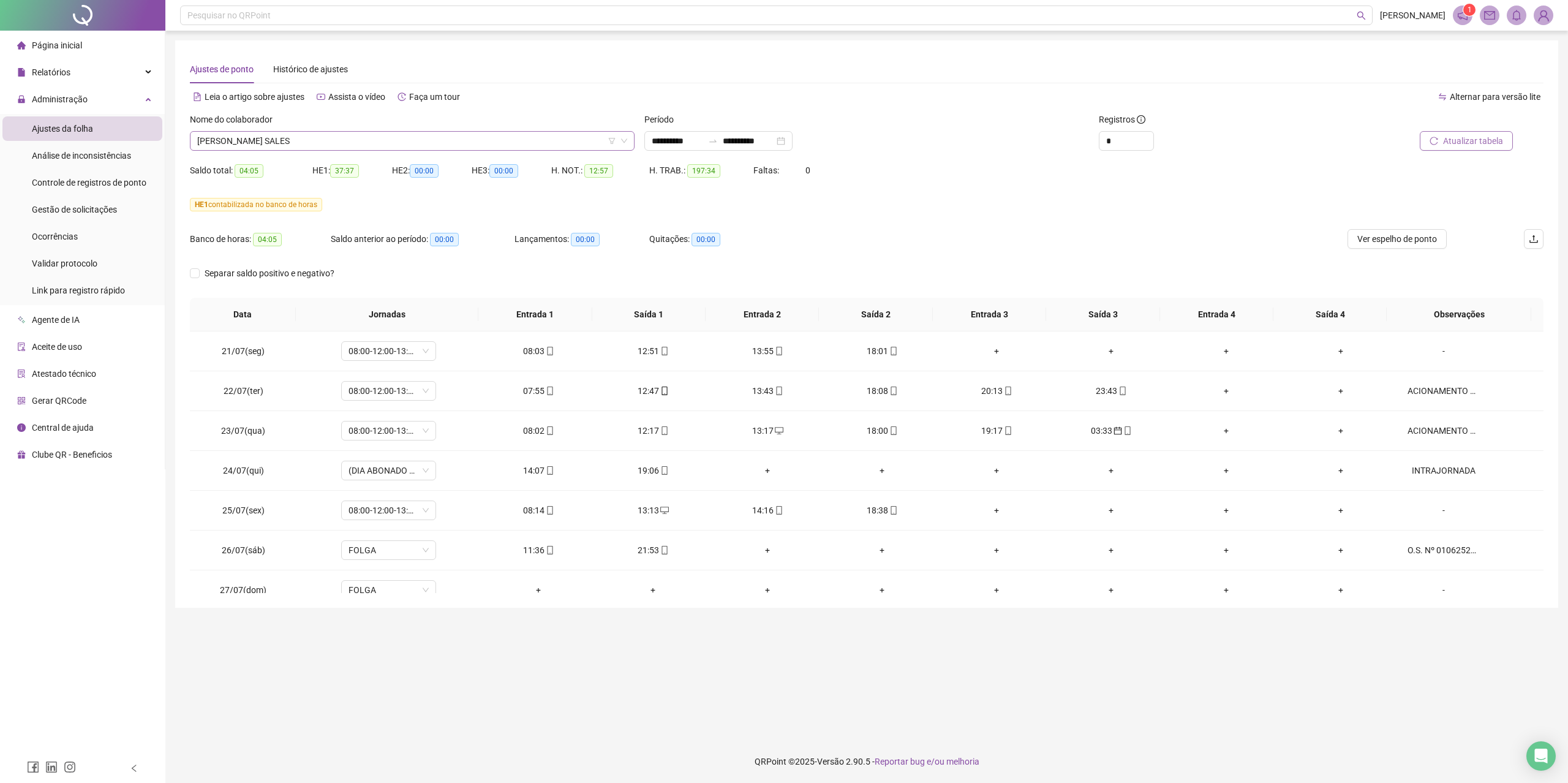
click at [327, 146] on span "[PERSON_NAME] SALES" at bounding box center [412, 141] width 430 height 19
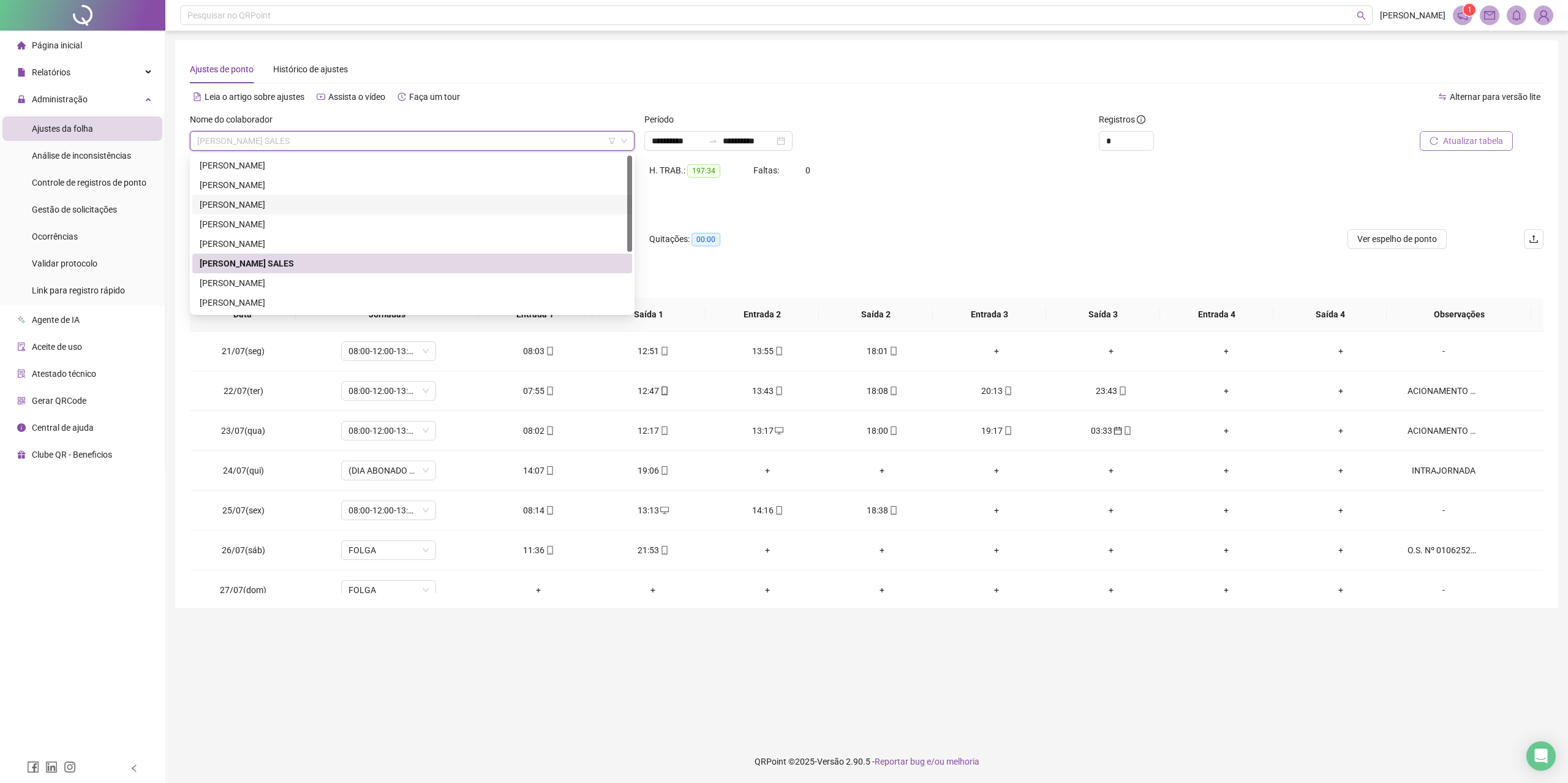
click at [850, 240] on div "Banco de horas: 04:05 Saldo anterior ao período: 00:00 Lançamentos: 00:00 Quita…" at bounding box center [698, 245] width 1016 height 34
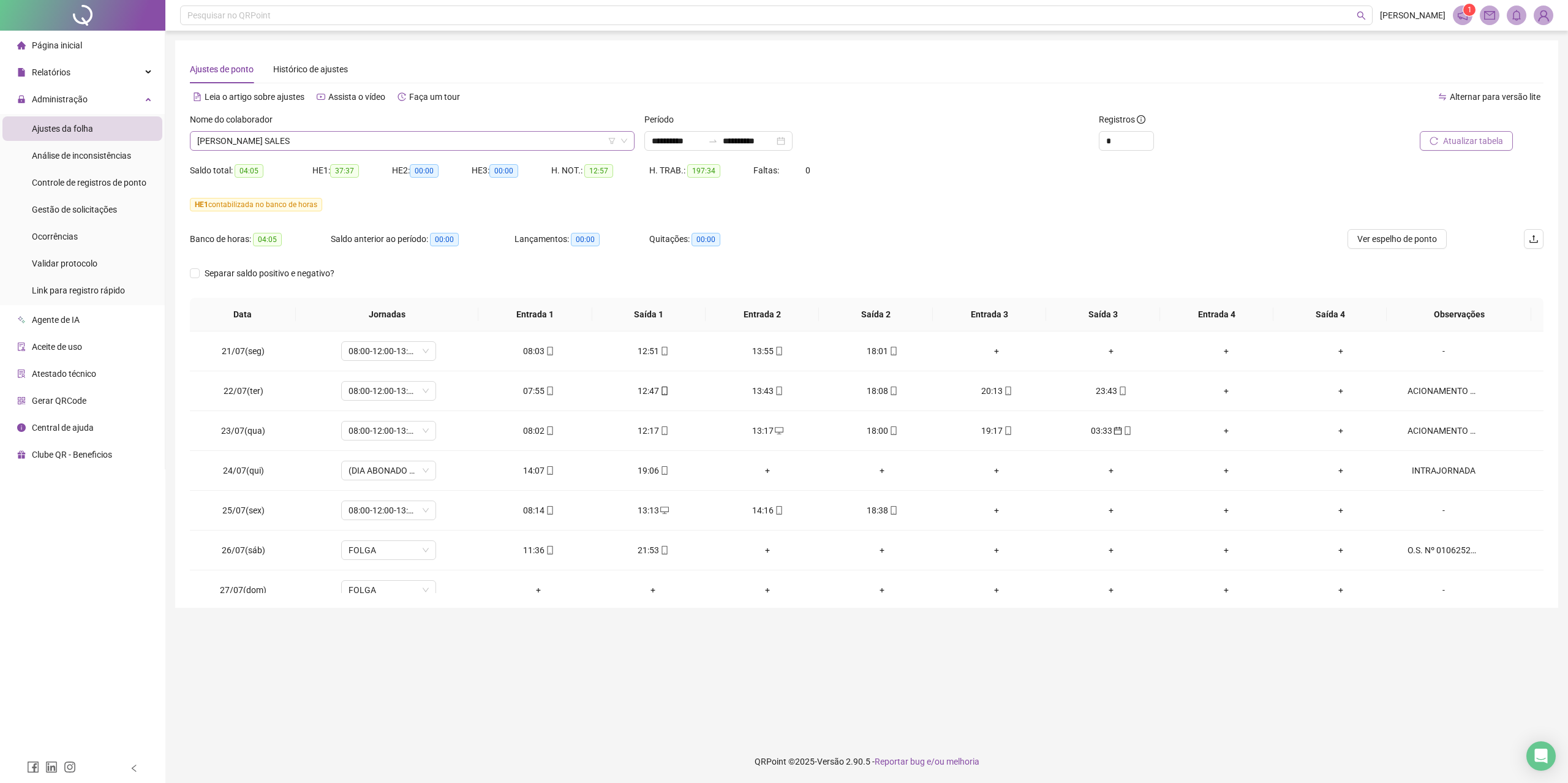
click at [341, 143] on span "[PERSON_NAME] SALES" at bounding box center [412, 141] width 430 height 19
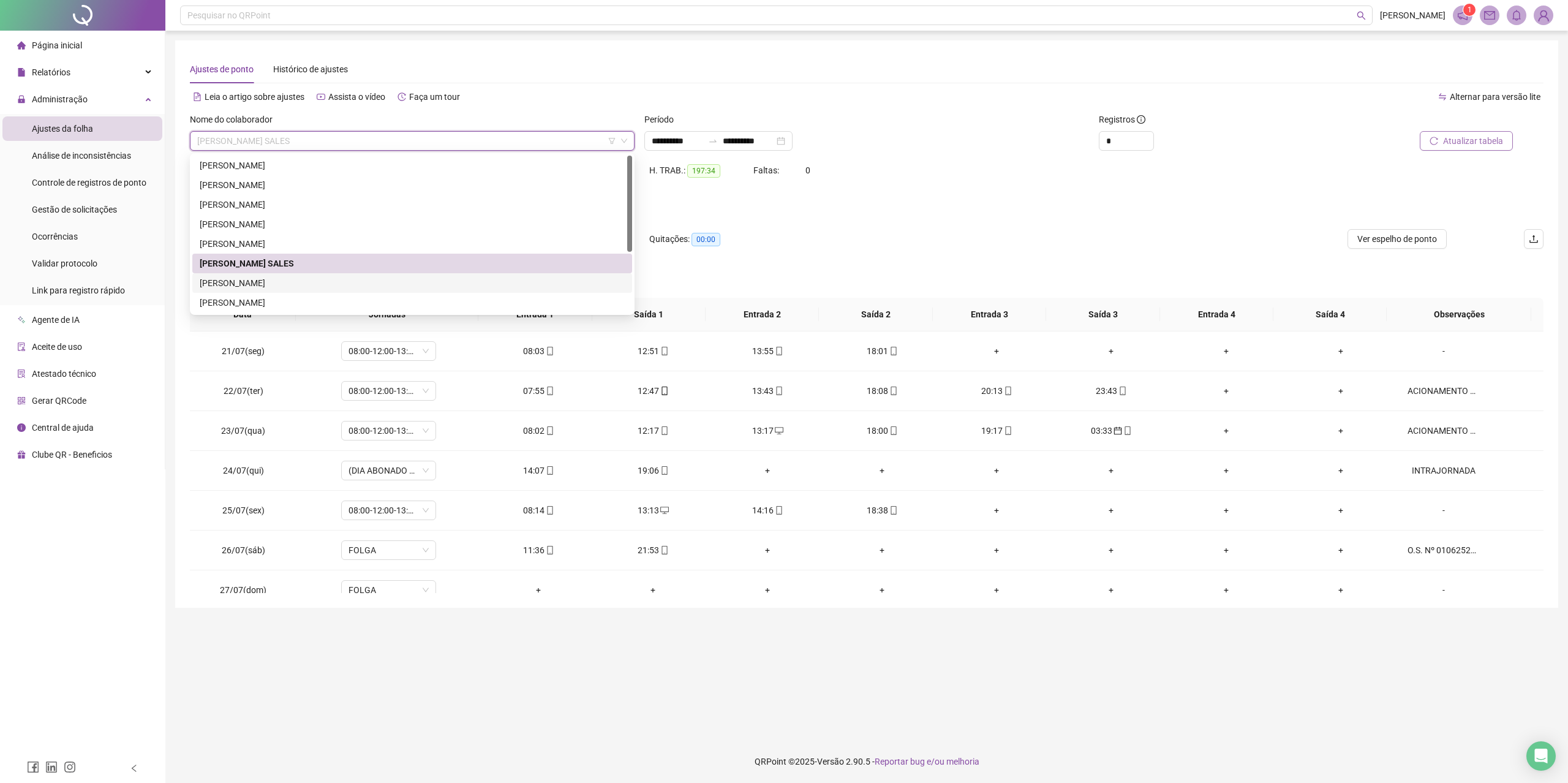
click at [288, 280] on div "[PERSON_NAME]" at bounding box center [412, 283] width 425 height 13
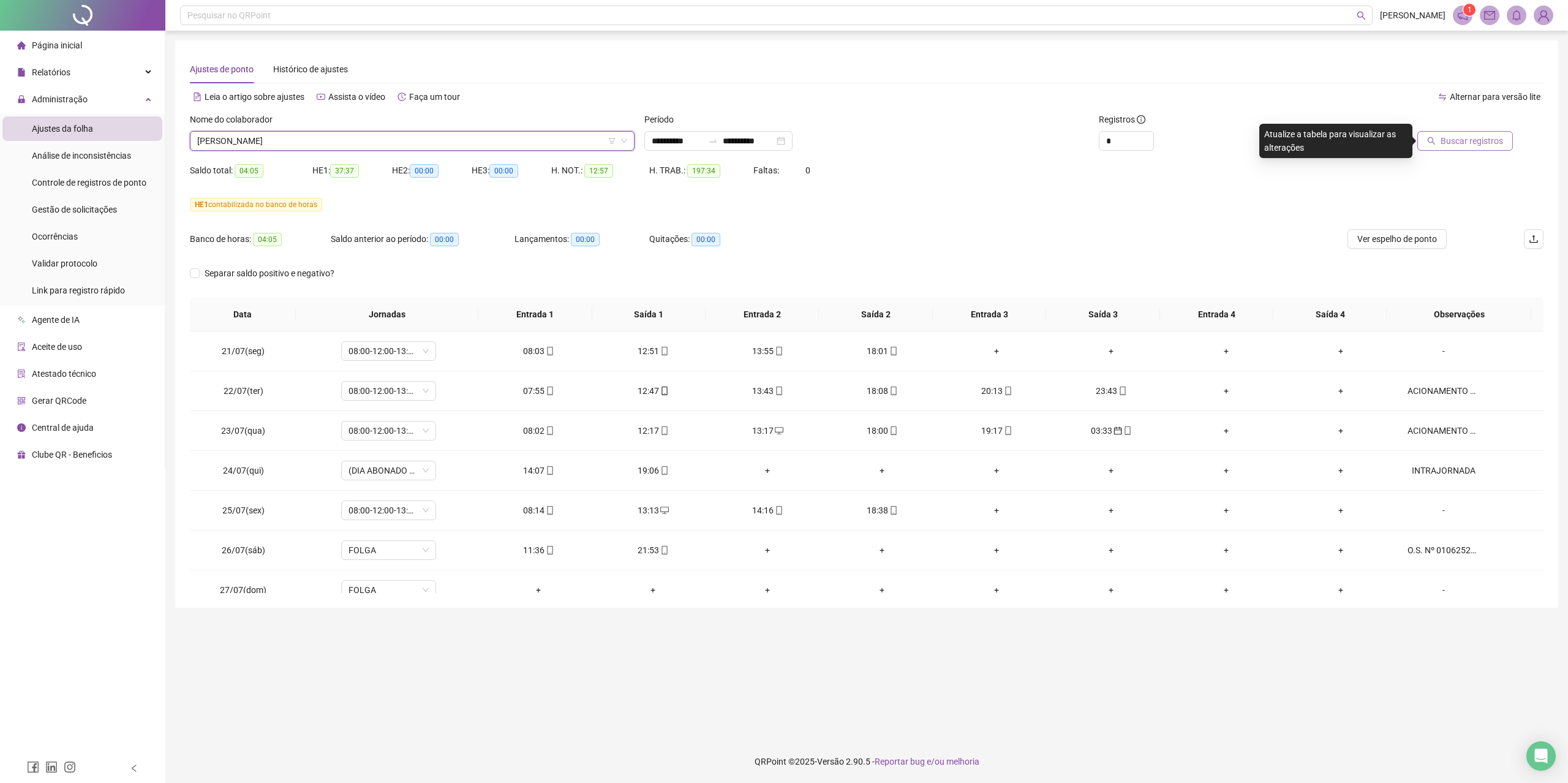
click at [1457, 143] on span "Buscar registros" at bounding box center [1472, 141] width 63 height 13
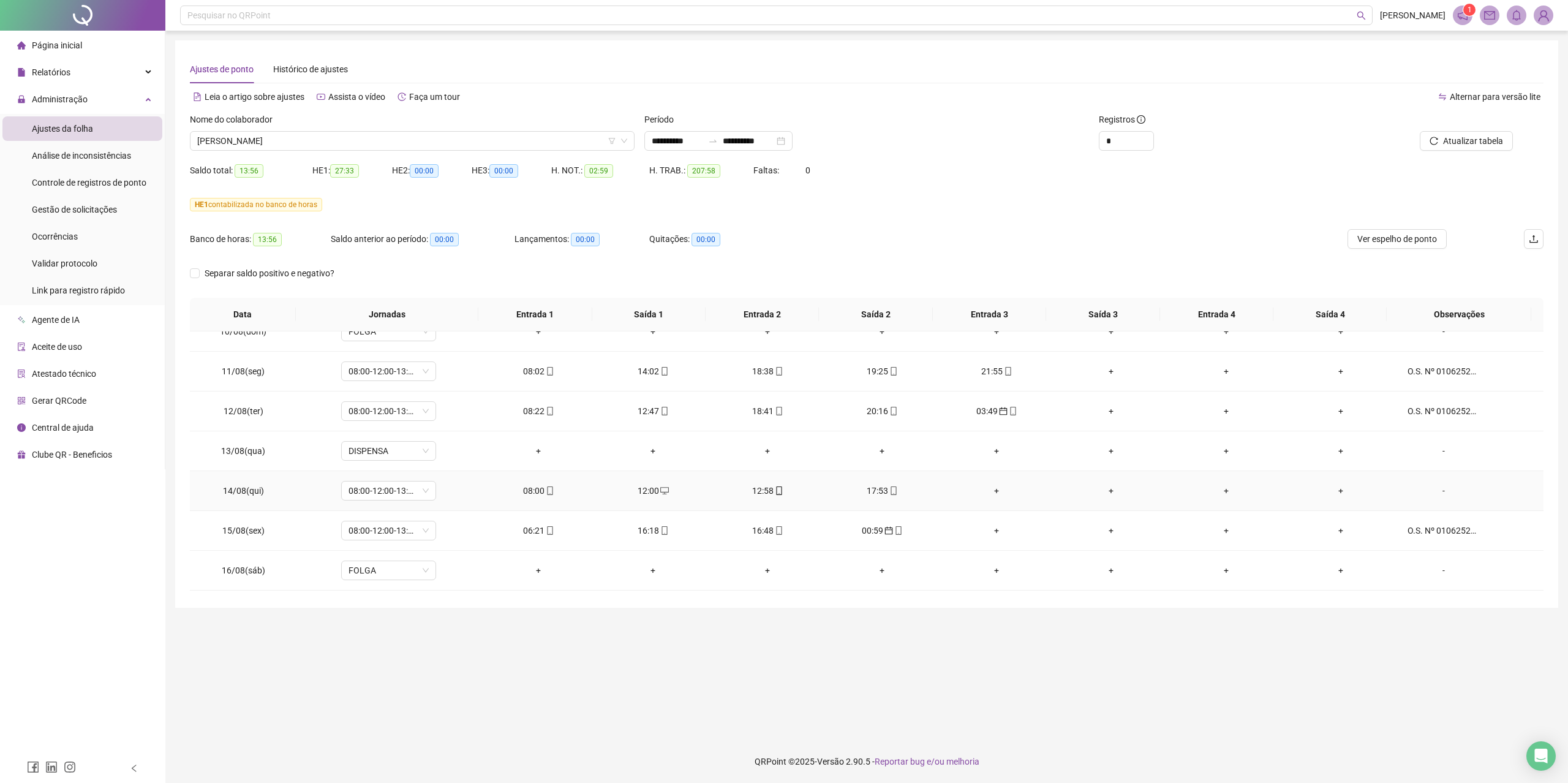
scroll to position [734, 0]
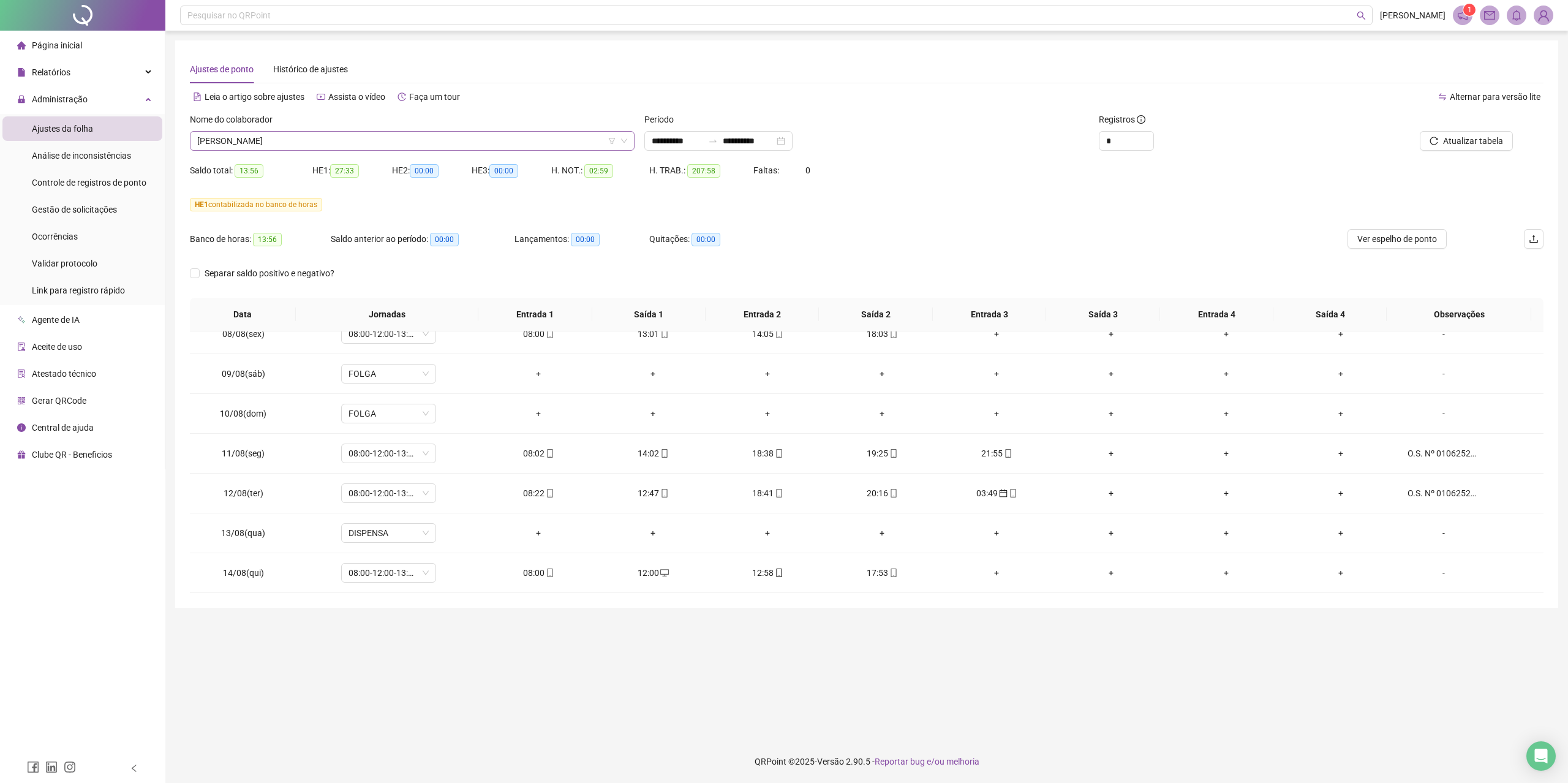
click at [329, 139] on span "[PERSON_NAME]" at bounding box center [412, 141] width 430 height 19
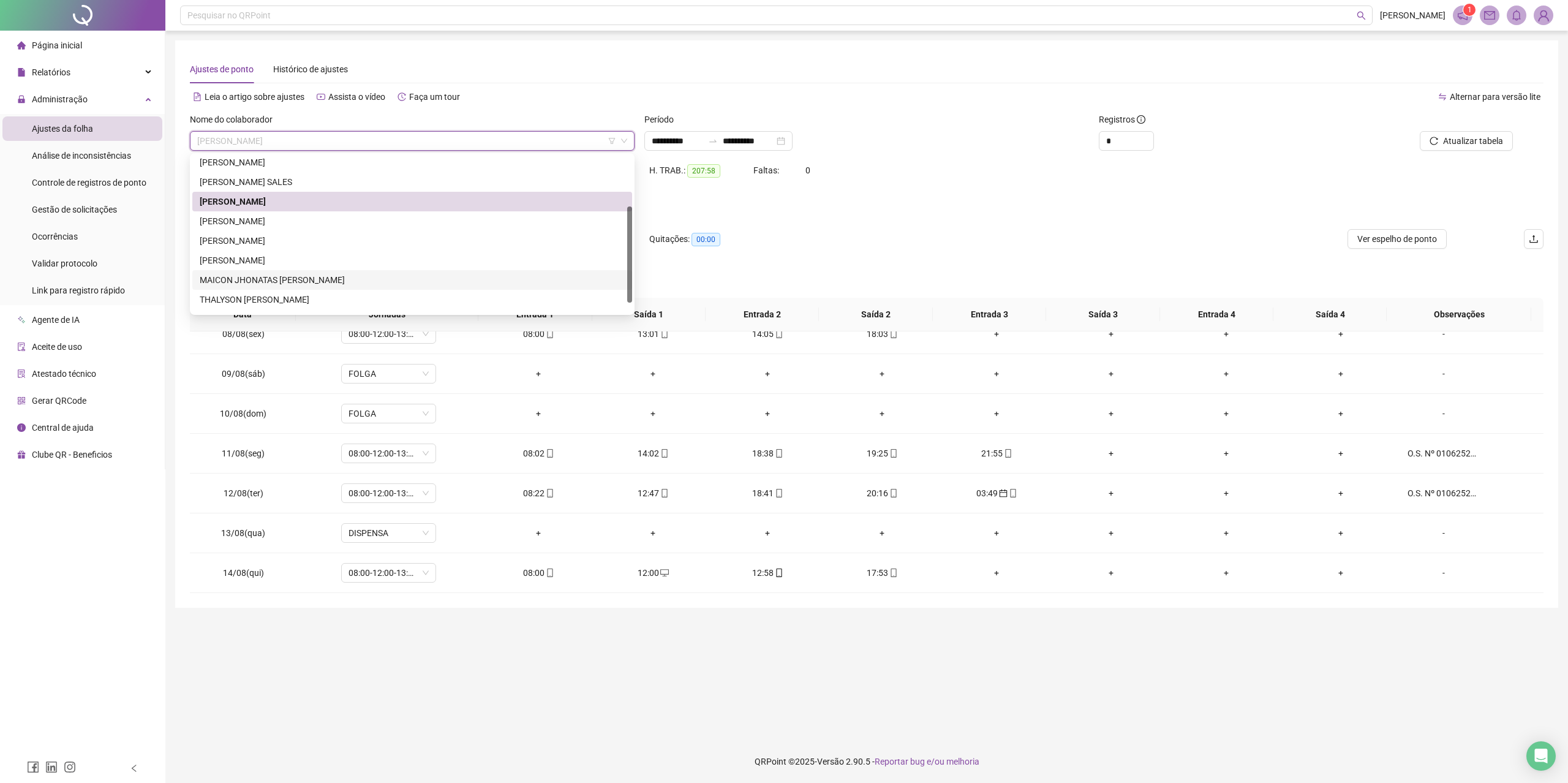
scroll to position [98, 0]
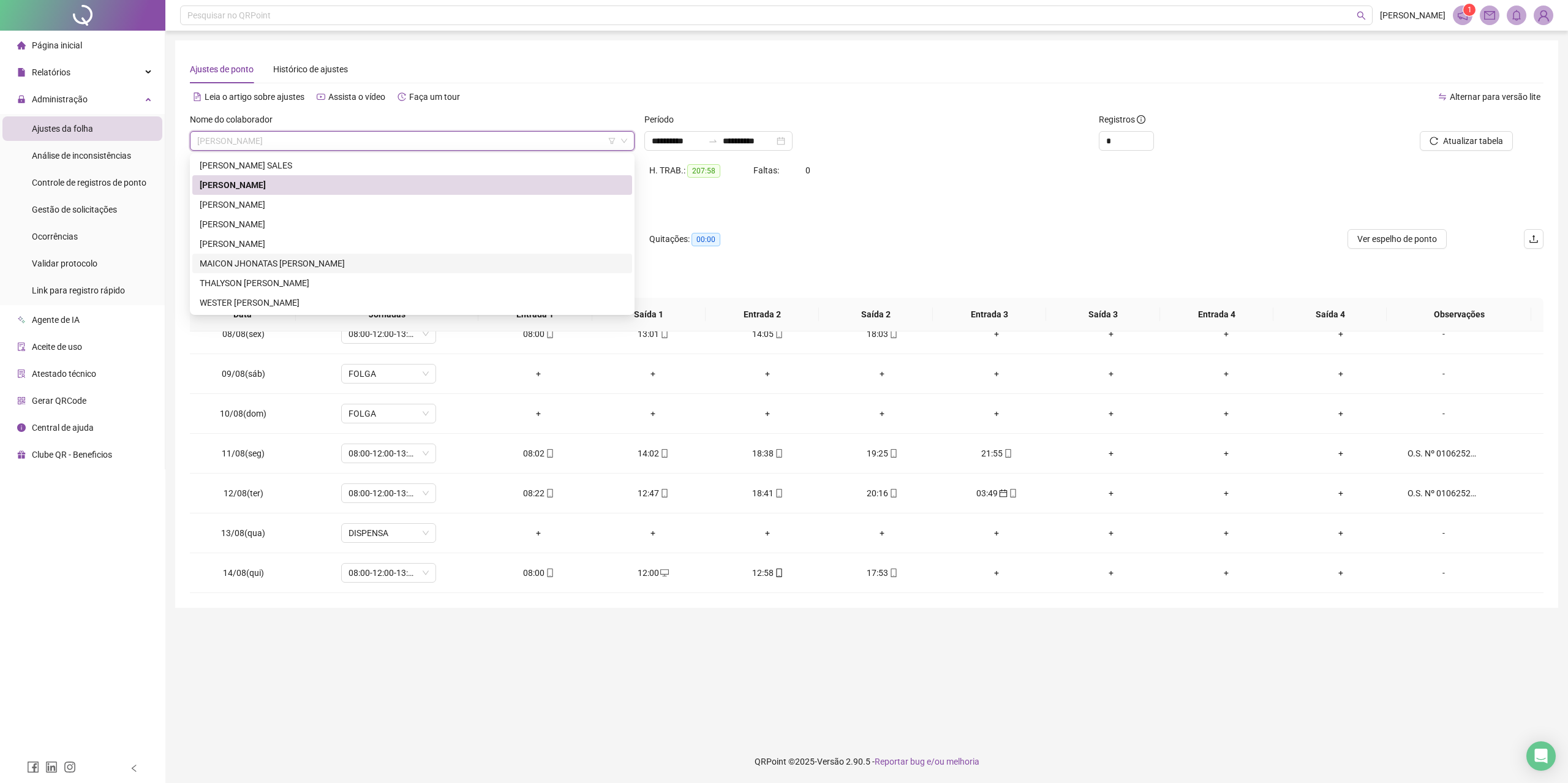
click at [1030, 231] on div "Banco de horas: 13:56 Saldo anterior ao período: 00:00 Lançamentos: 00:00 Quita…" at bounding box center [698, 245] width 1016 height 34
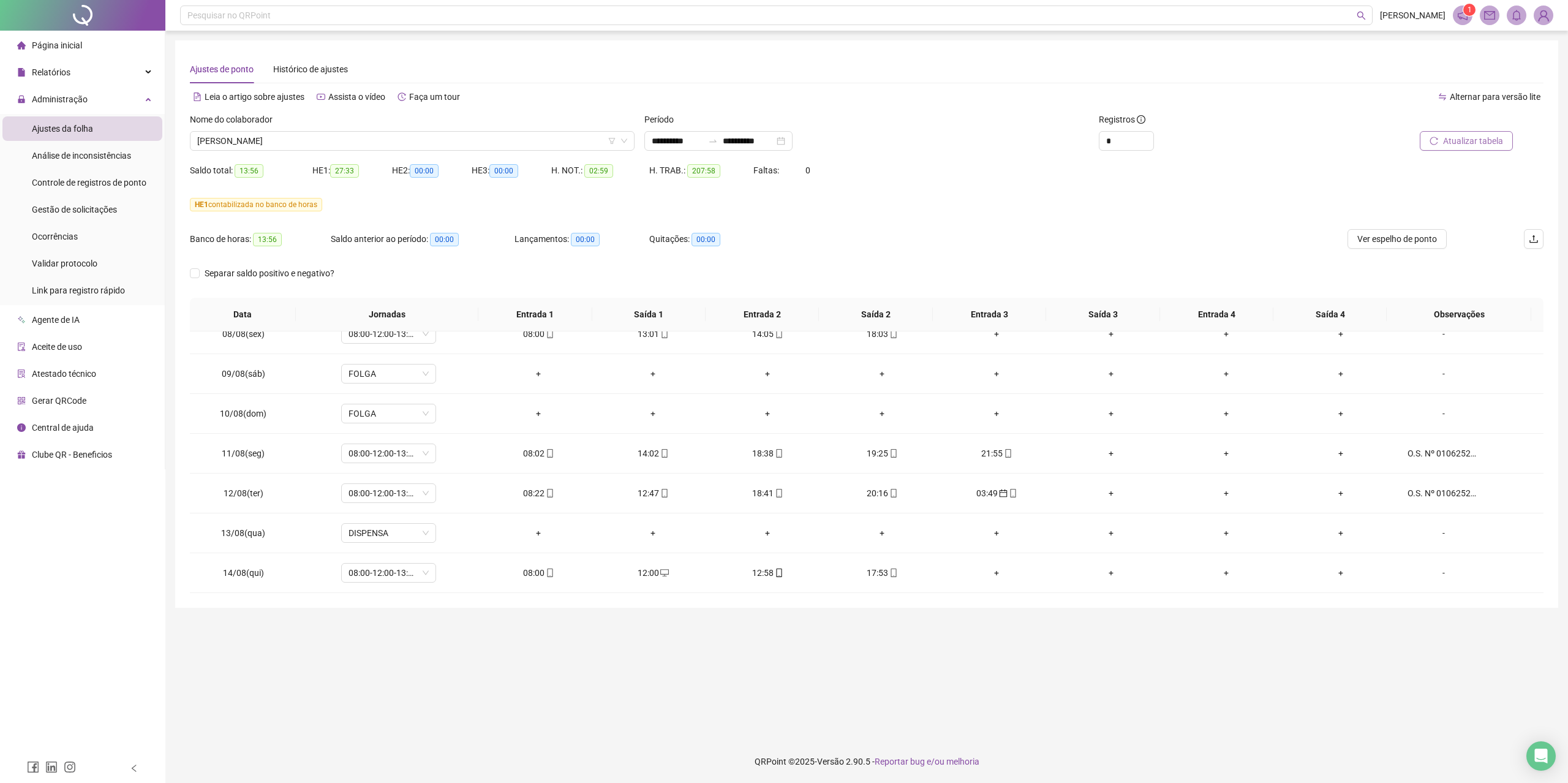
click at [1435, 145] on icon "reload" at bounding box center [1434, 141] width 8 height 8
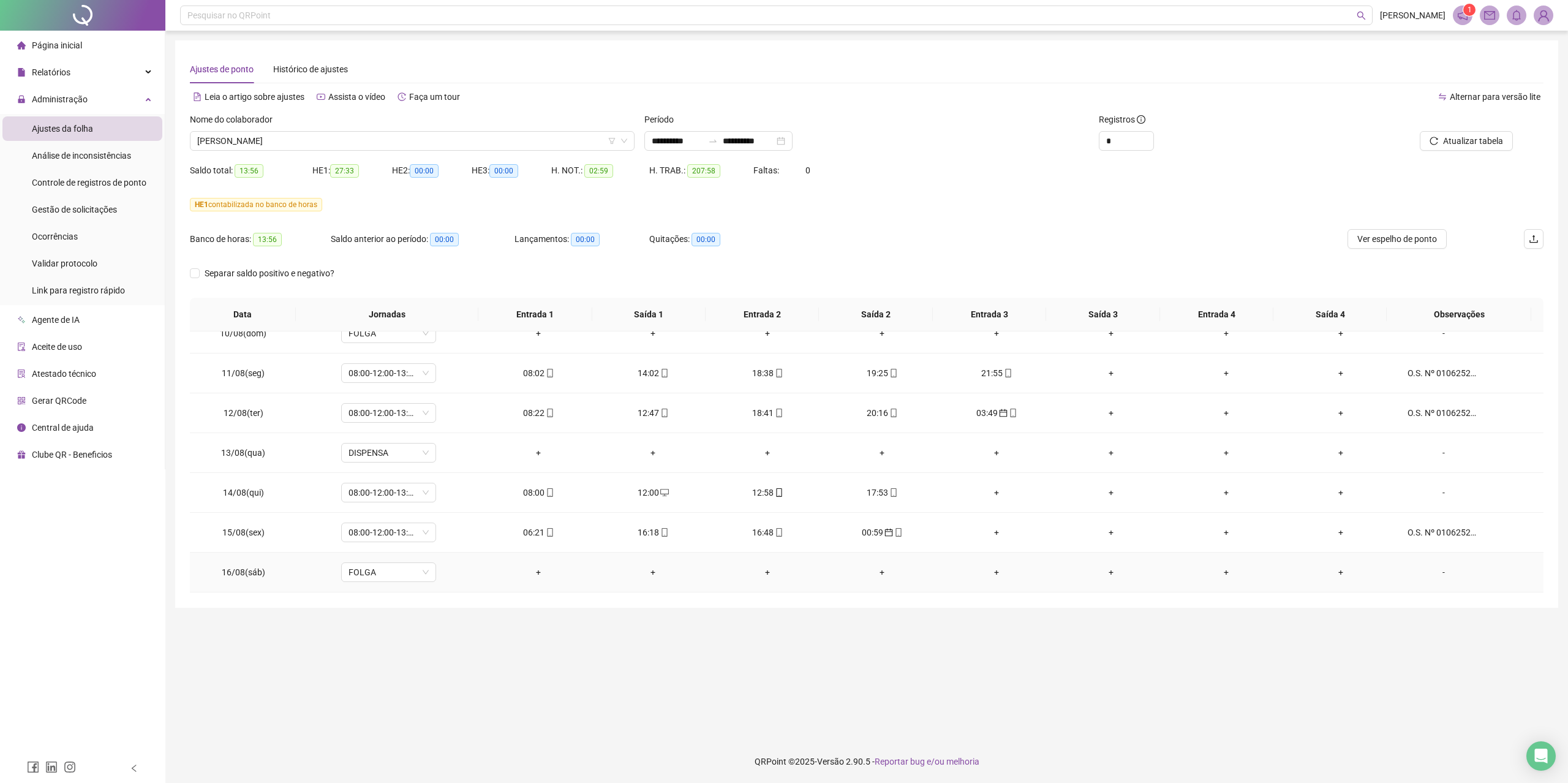
scroll to position [734, 0]
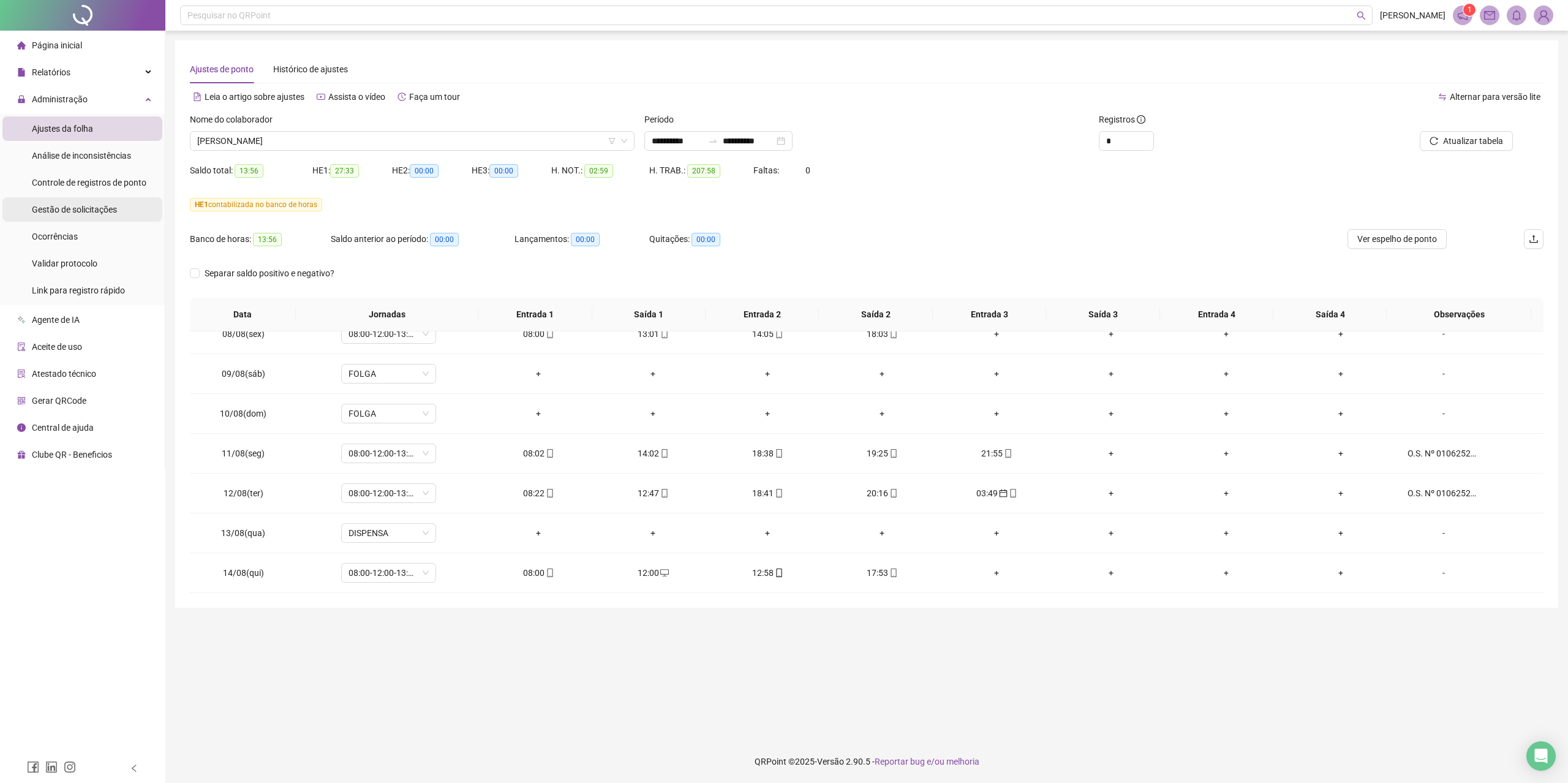
click at [81, 214] on span "Gestão de solicitações" at bounding box center [75, 209] width 85 height 10
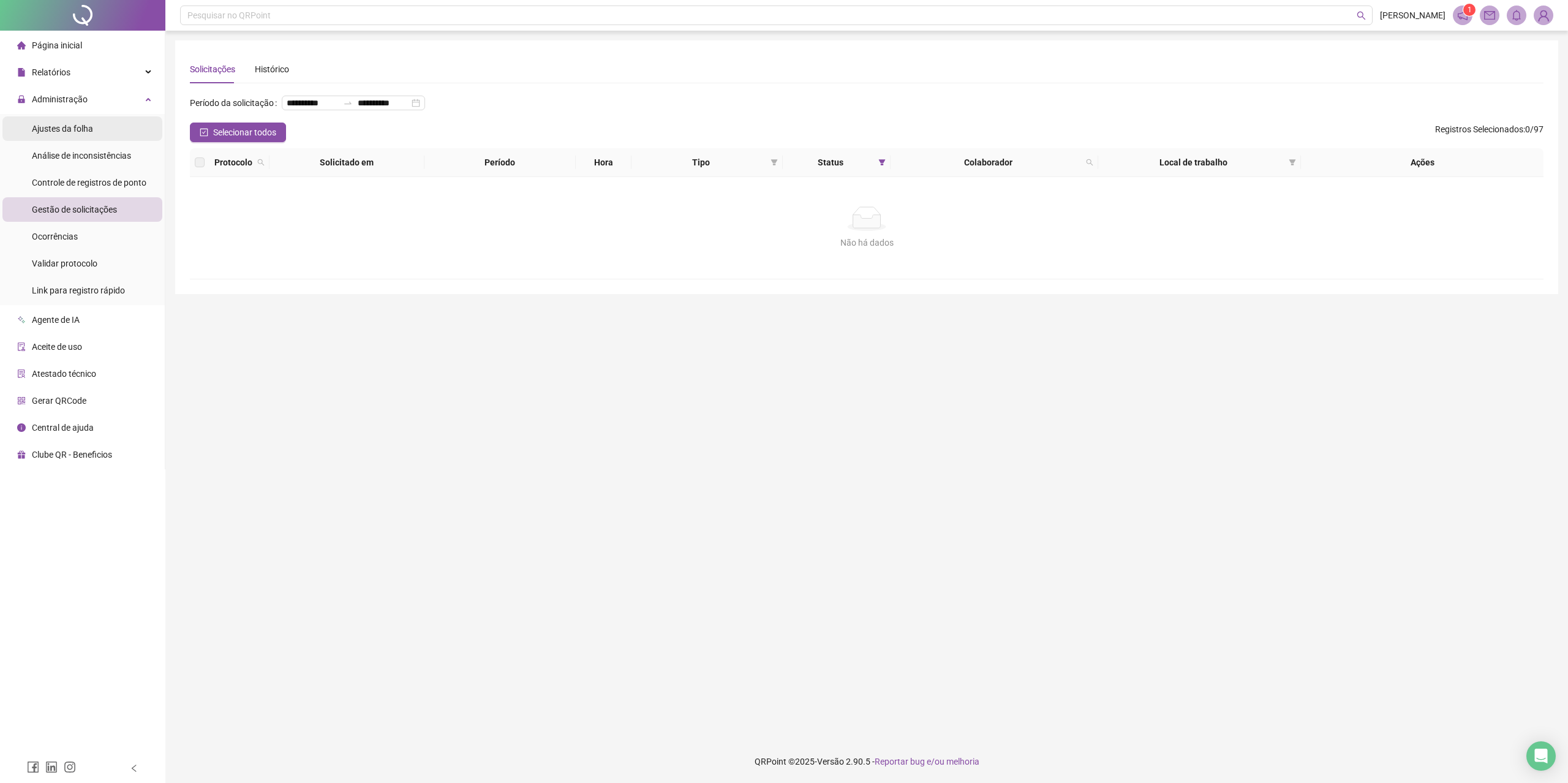
click at [82, 131] on span "Ajustes da folha" at bounding box center [63, 129] width 61 height 10
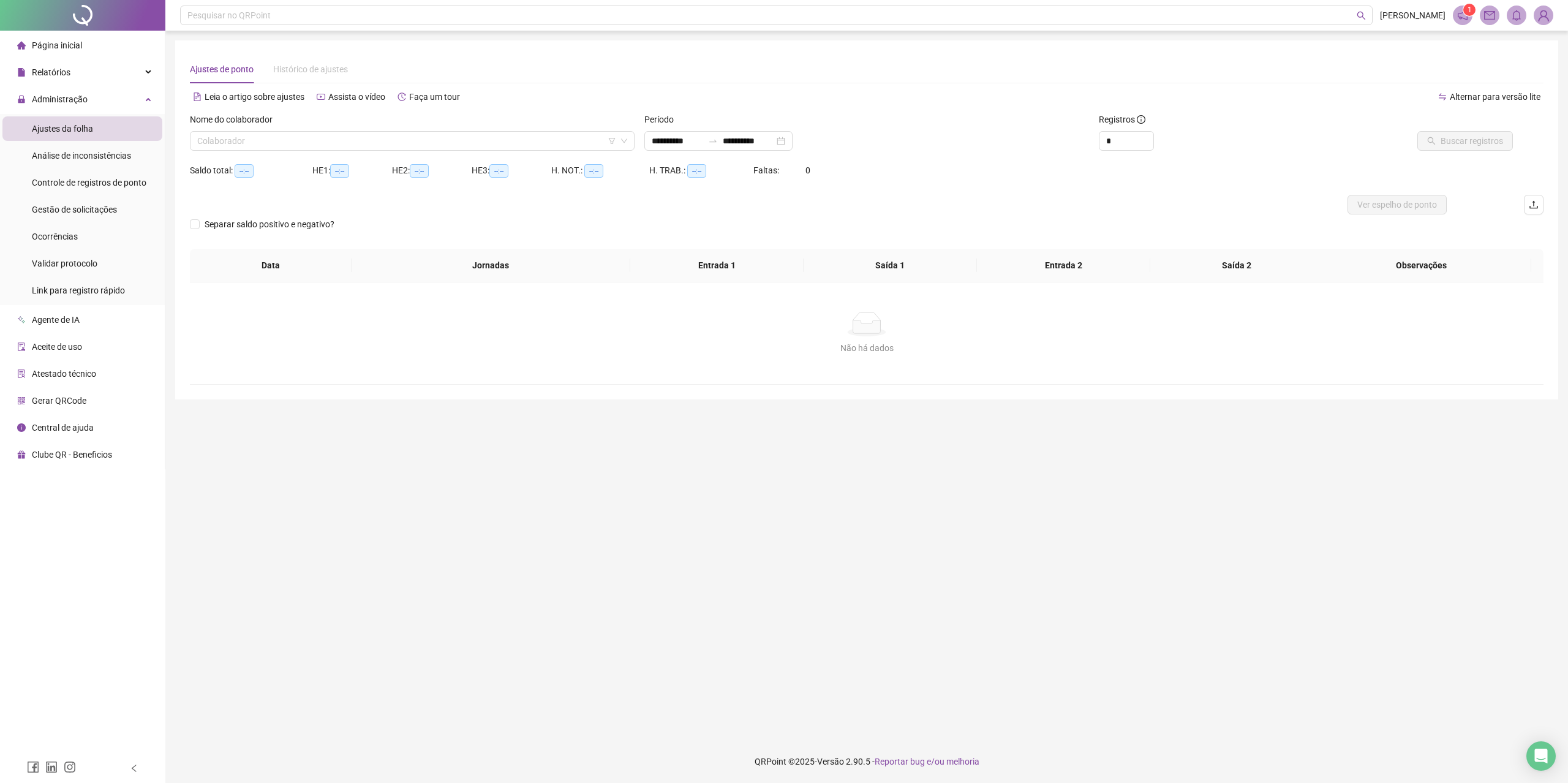
type input "**********"
click at [91, 219] on div "Gestão de solicitações" at bounding box center [75, 209] width 85 height 25
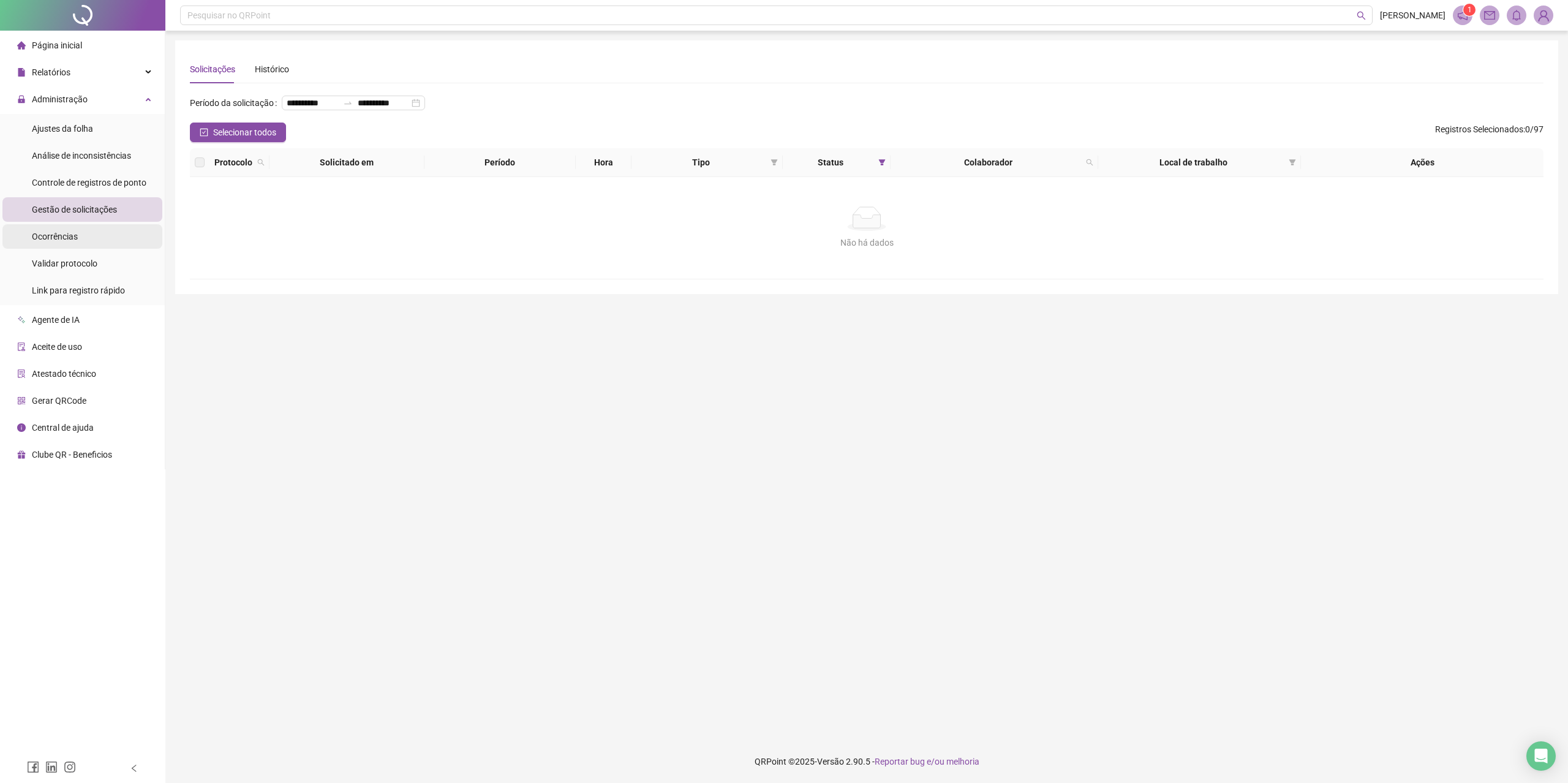
drag, startPoint x: 116, startPoint y: 214, endPoint x: 105, endPoint y: 229, distance: 18.6
click at [116, 214] on li "Gestão de solicitações" at bounding box center [83, 209] width 160 height 25
